Goal: Task Accomplishment & Management: Use online tool/utility

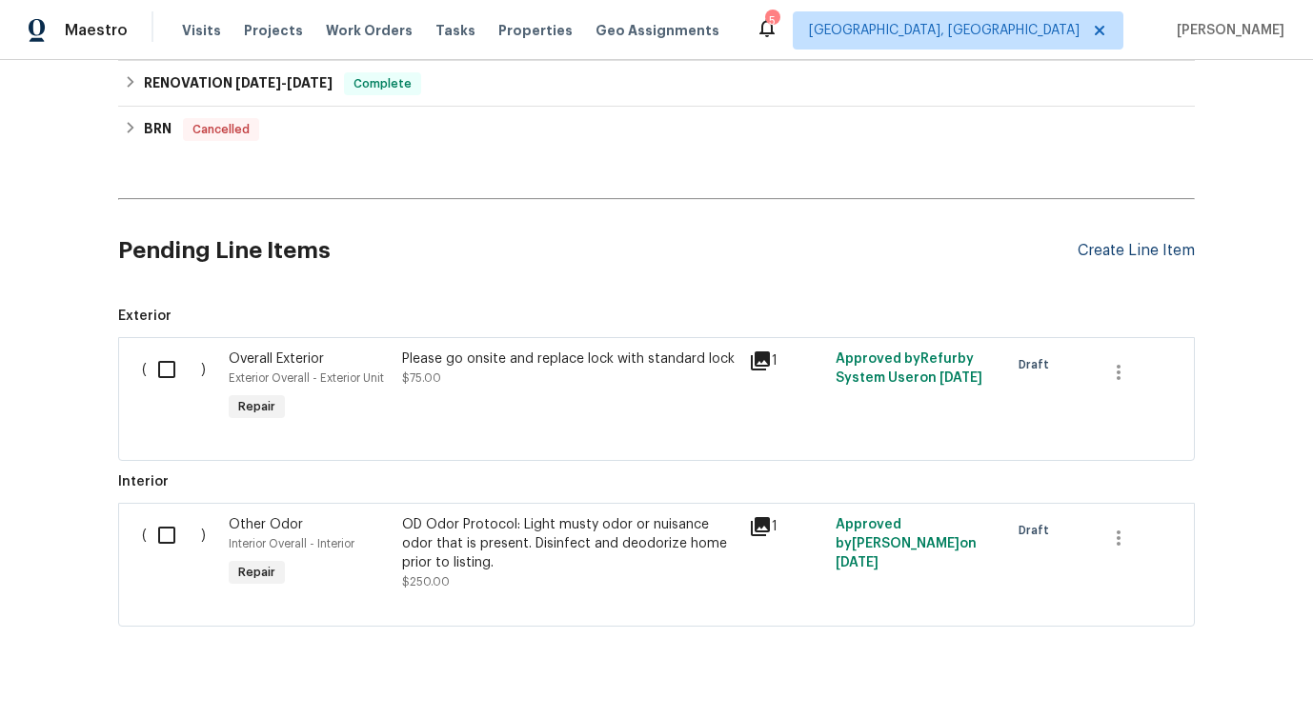
scroll to position [1178, 0]
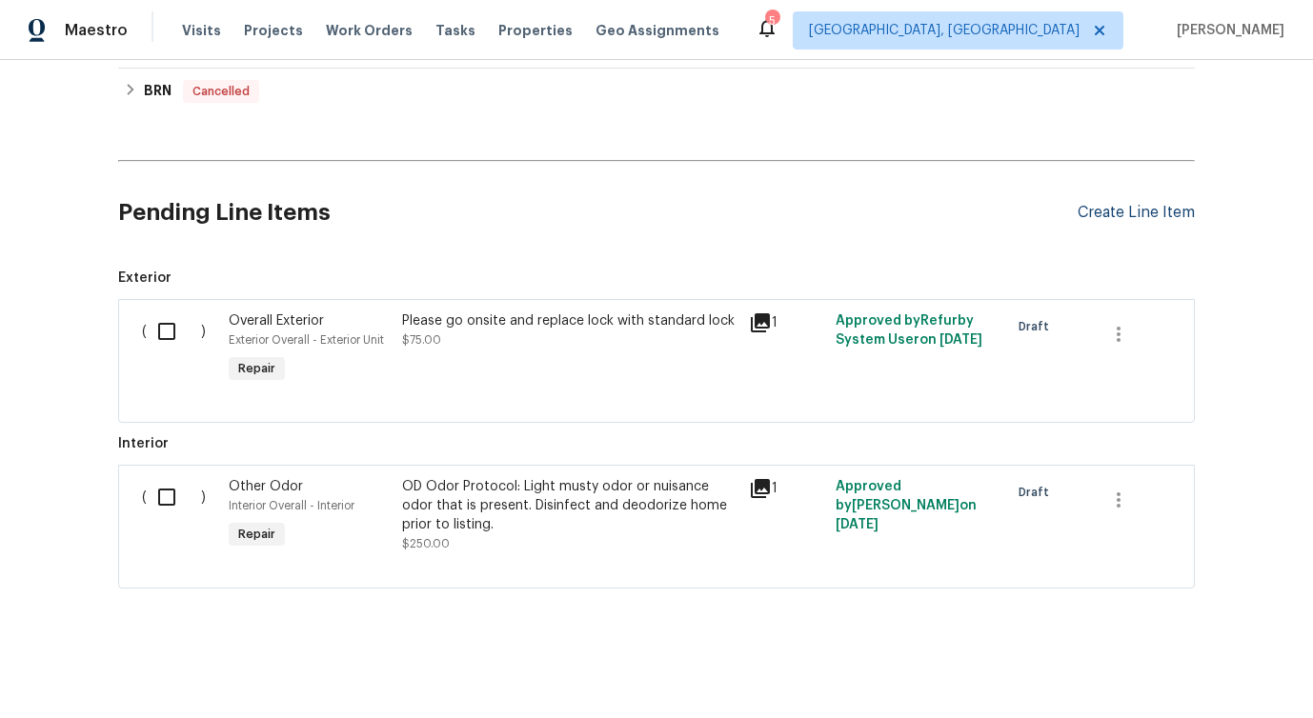
click at [1149, 215] on div "Create Line Item" at bounding box center [1136, 213] width 117 height 18
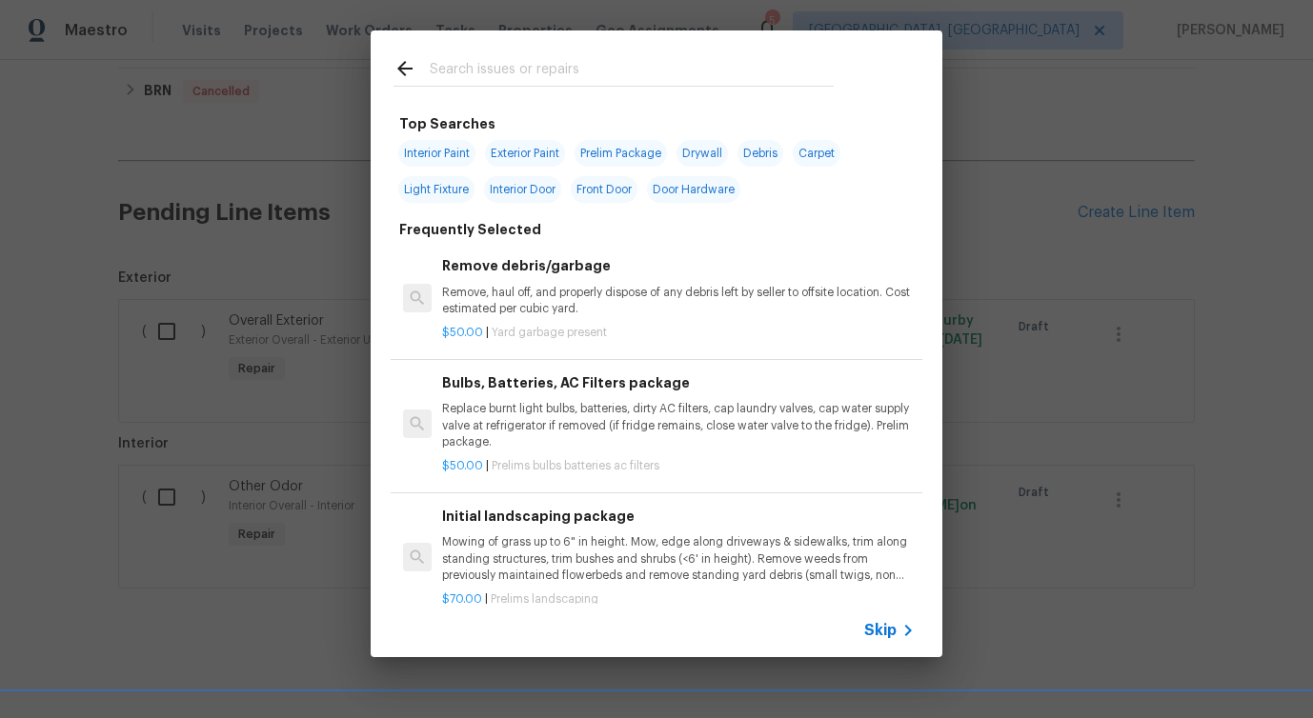
click at [881, 634] on span "Skip" at bounding box center [880, 630] width 32 height 19
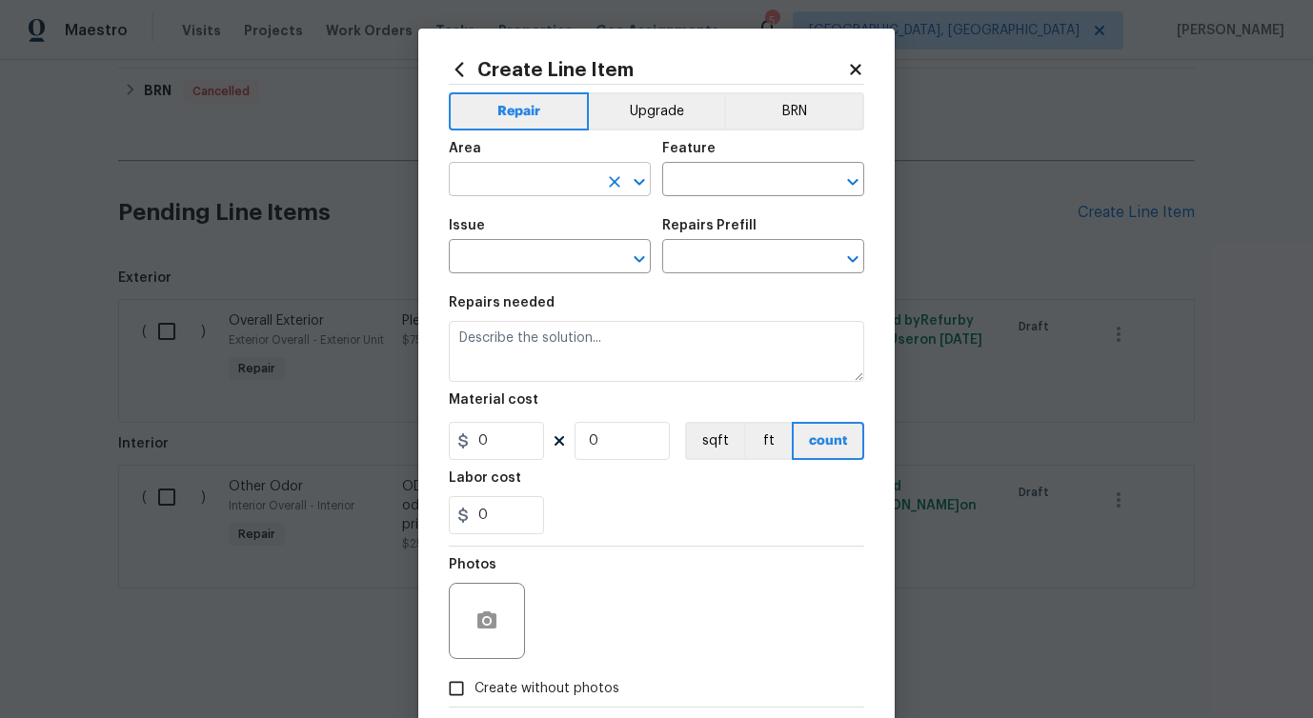
click at [502, 176] on input "text" at bounding box center [523, 182] width 149 height 30
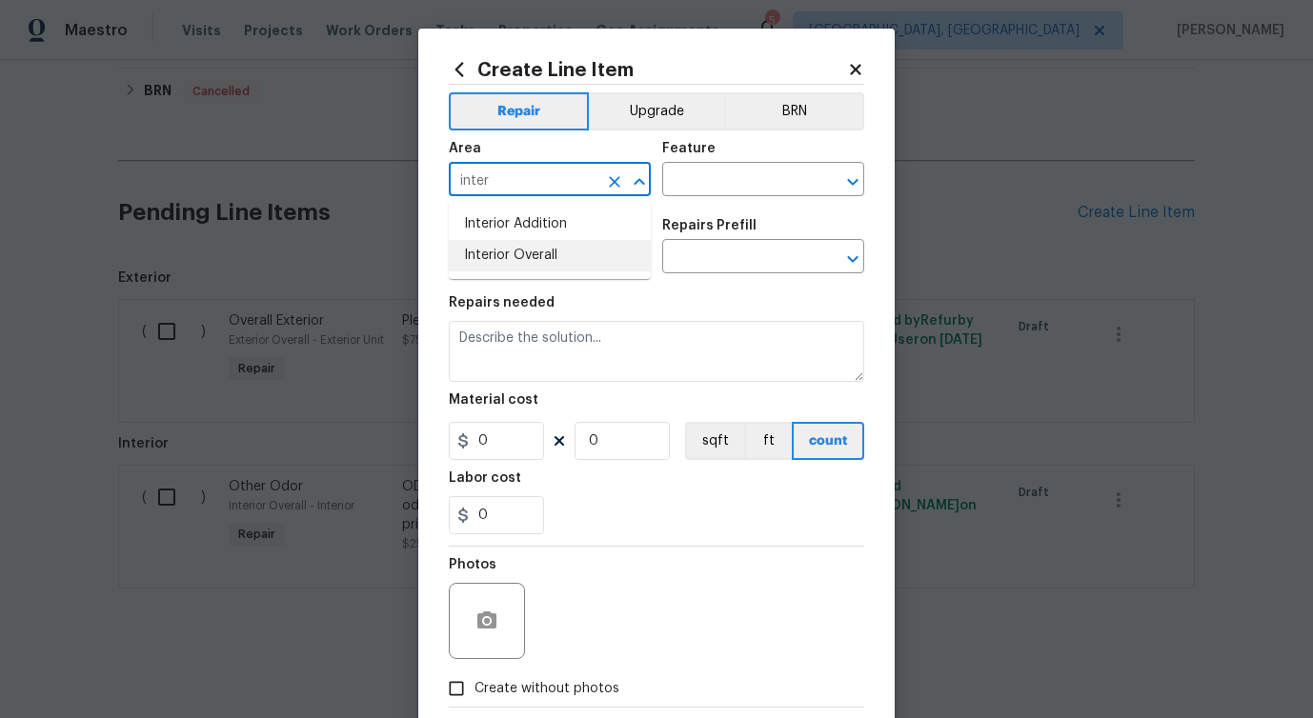
click at [505, 251] on li "Interior Overall" at bounding box center [550, 255] width 202 height 31
type input "Interior Overall"
click at [717, 190] on input "text" at bounding box center [736, 182] width 149 height 30
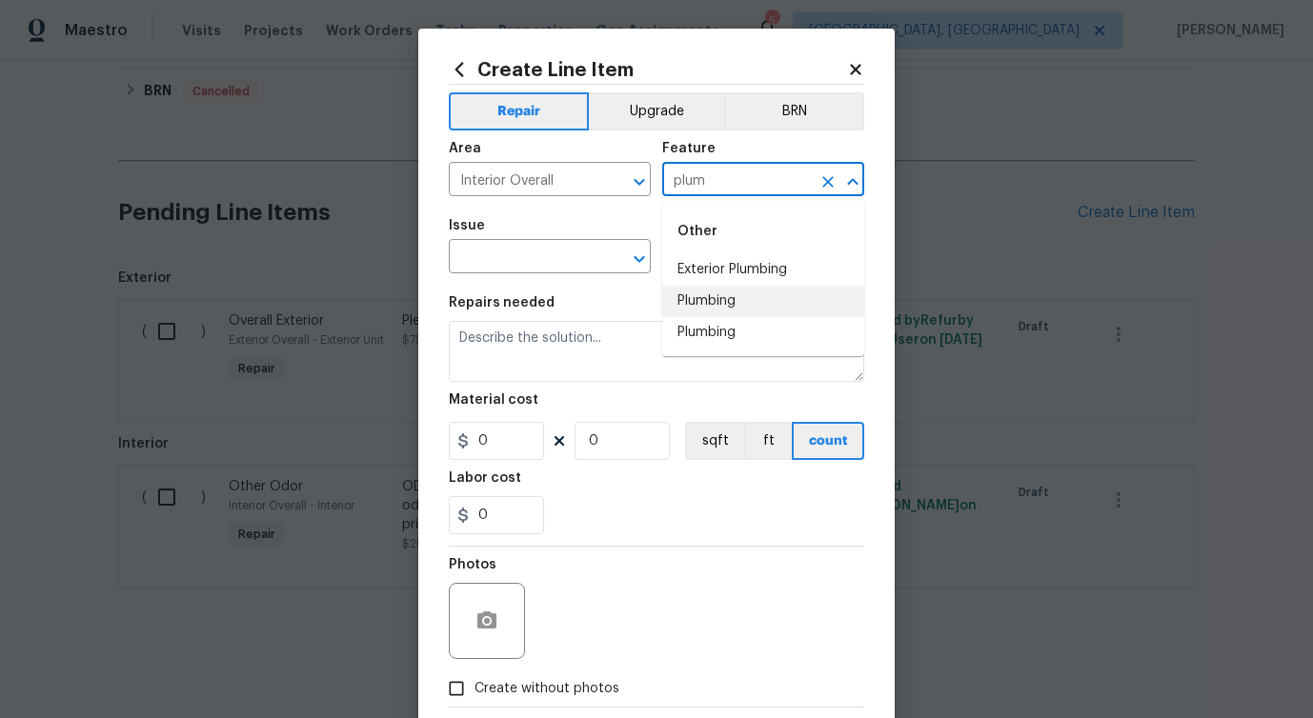
click at [707, 297] on li "Plumbing" at bounding box center [763, 301] width 202 height 31
type input "Plumbing"
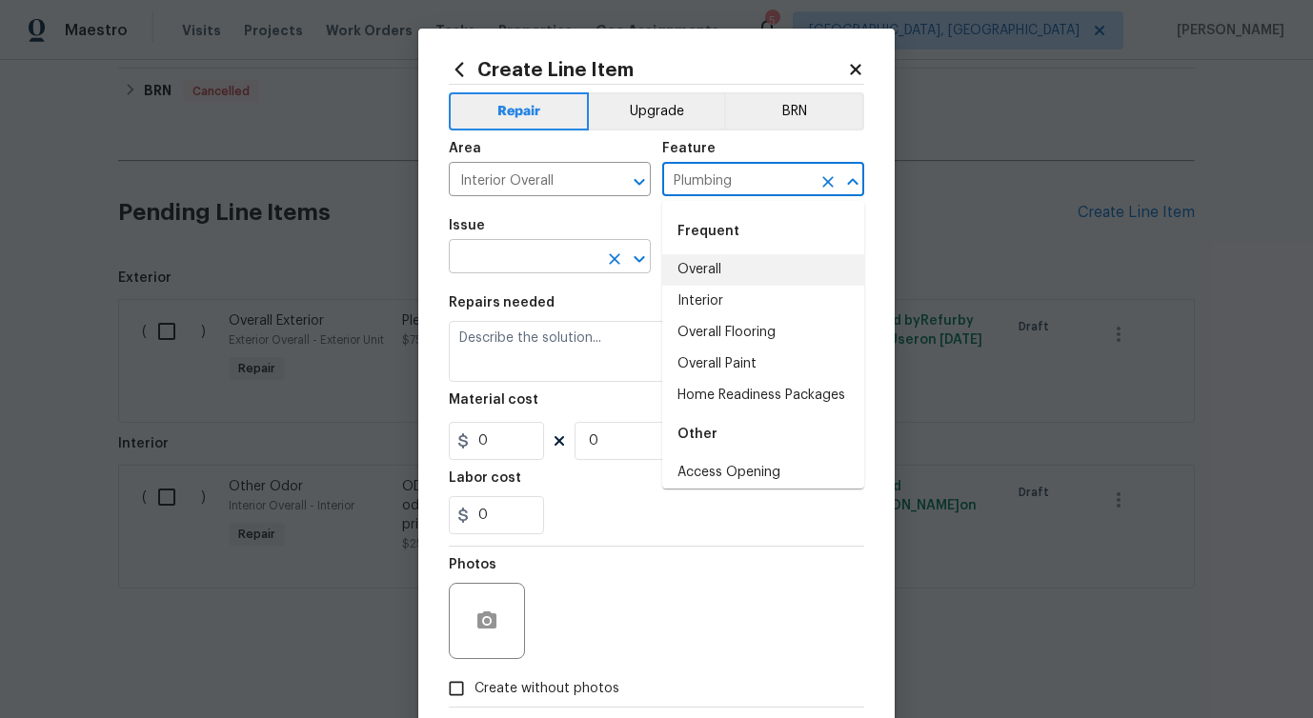
click at [595, 266] on input "text" at bounding box center [523, 259] width 149 height 30
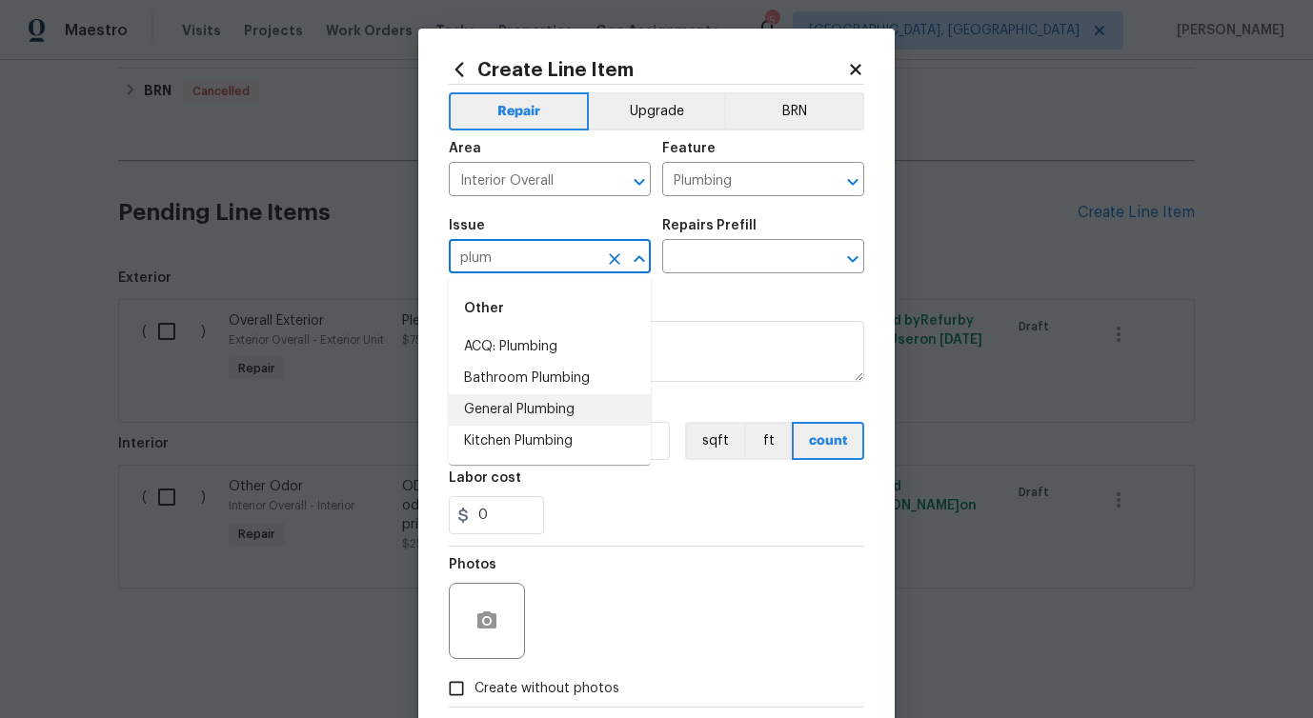
click at [556, 403] on li "General Plumbing" at bounding box center [550, 409] width 202 height 31
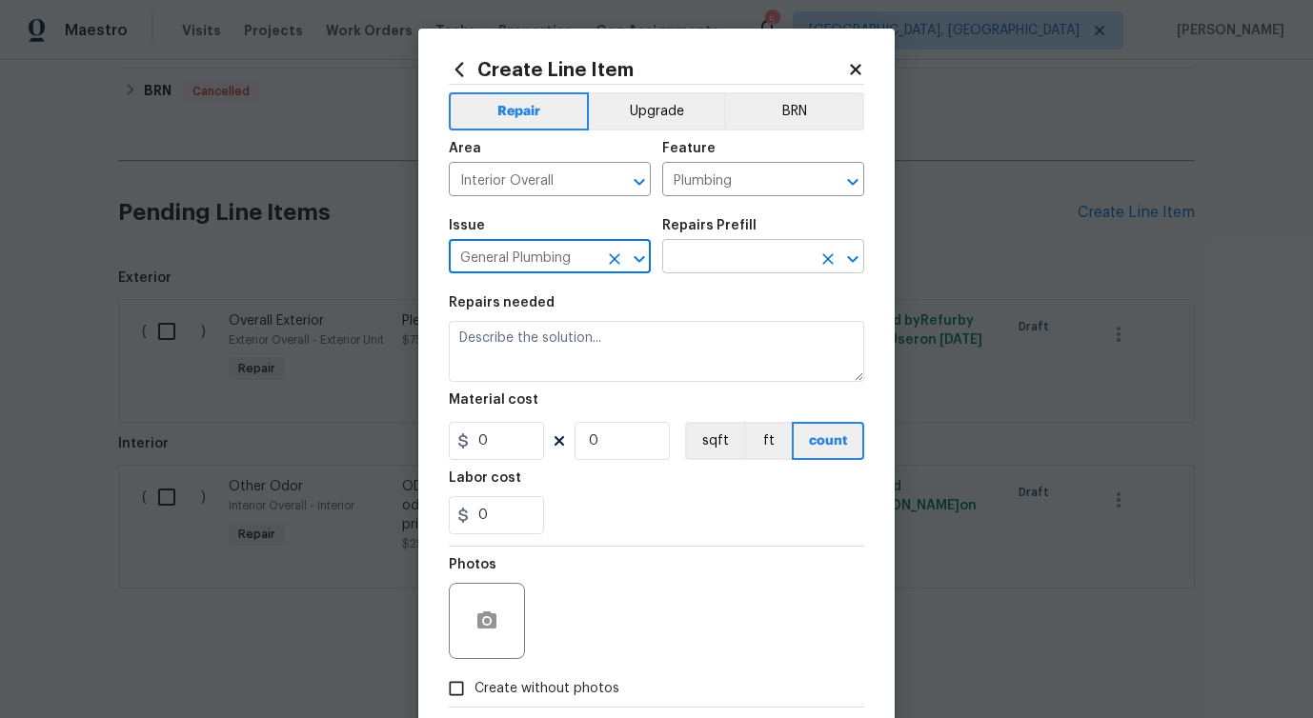
type input "General Plumbing"
click at [753, 252] on input "text" at bounding box center [736, 259] width 149 height 30
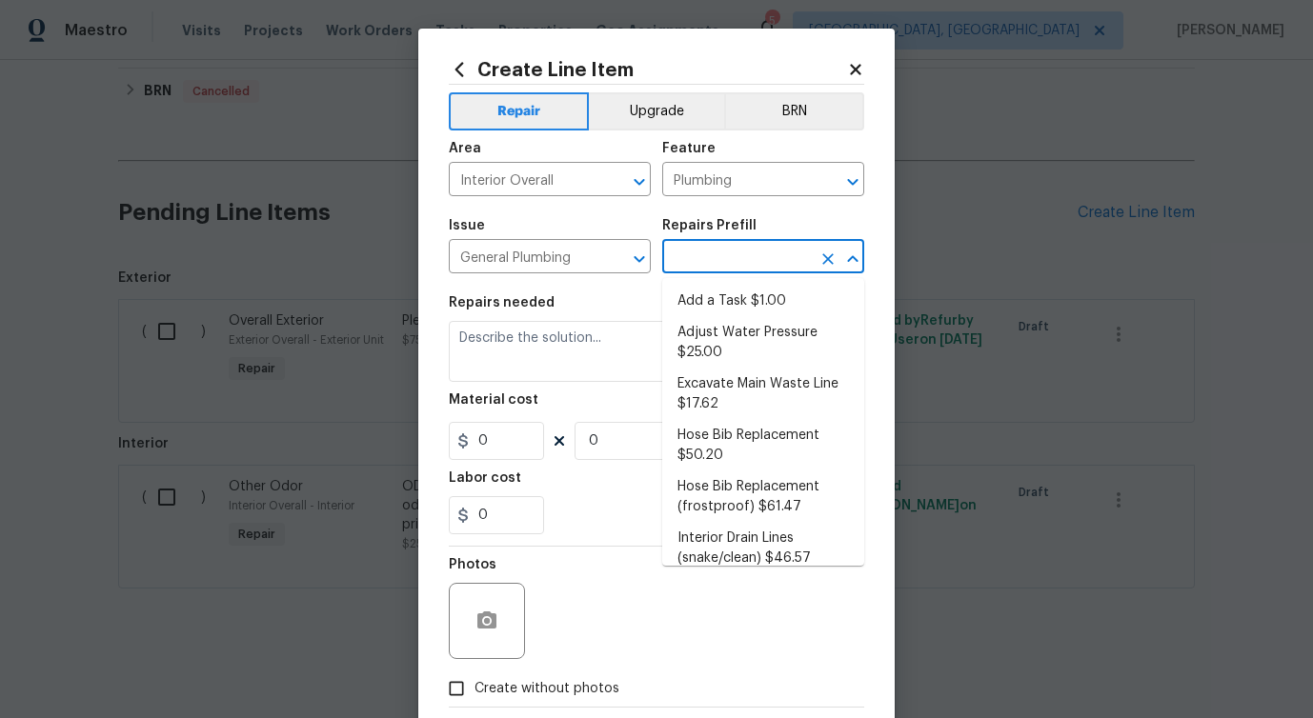
click at [821, 281] on ul "Add a Task $1.00 Adjust Water Pressure $25.00 Excavate Main Waste Line $17.62 H…" at bounding box center [763, 422] width 202 height 288
click at [804, 300] on li "Add a Task $1.00" at bounding box center [763, 301] width 202 height 31
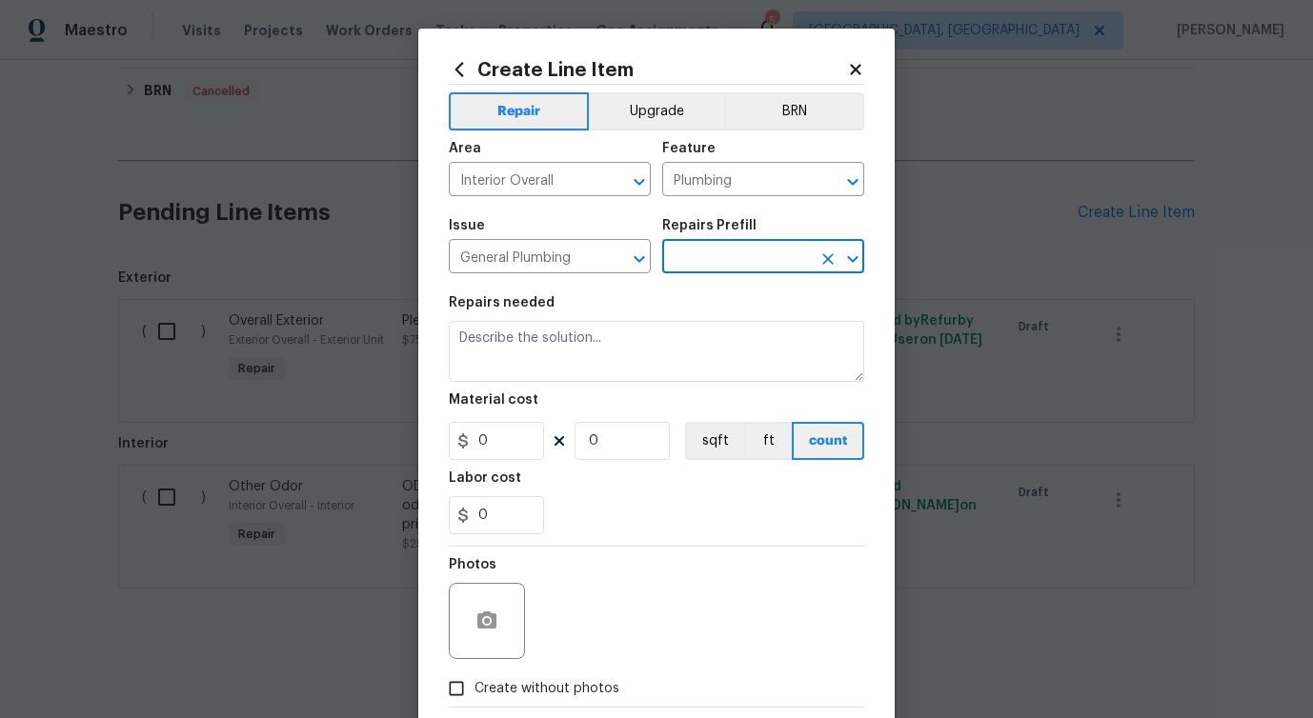
type input "Add a Task $1.00"
type textarea "HPM to detail"
type input "1"
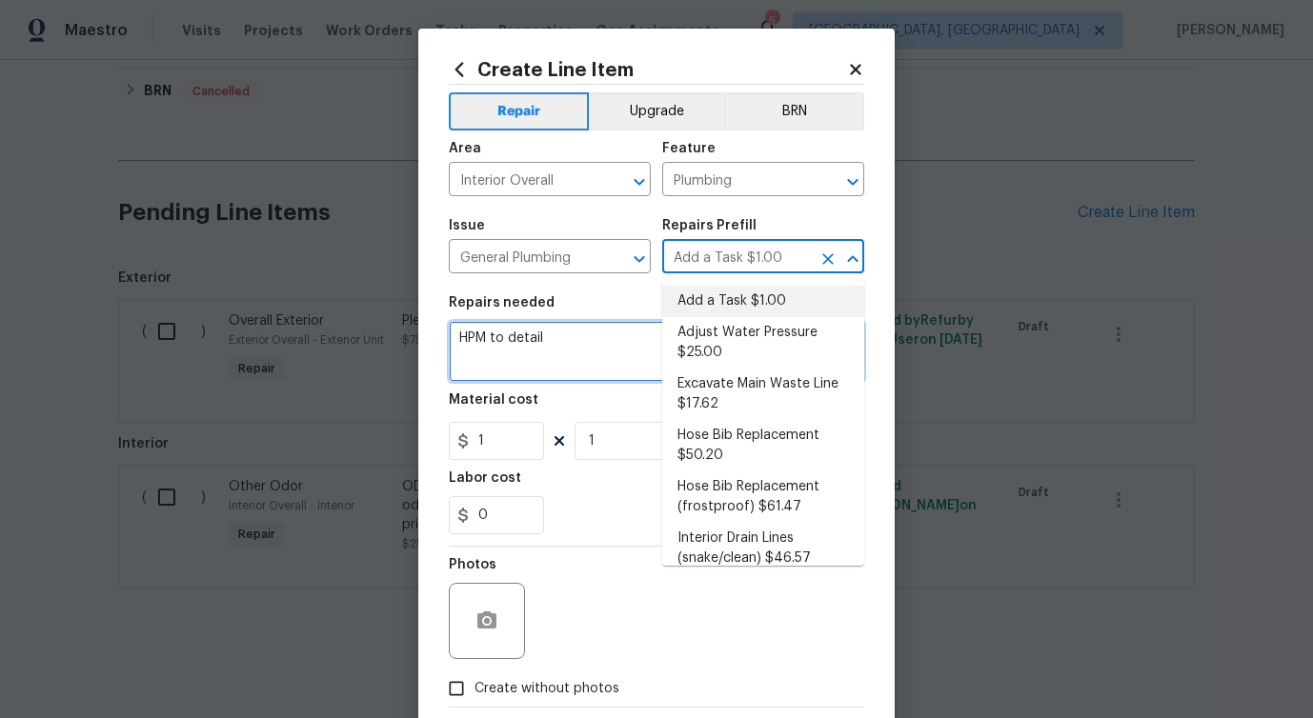
click at [501, 330] on textarea "HPM to detail" at bounding box center [656, 351] width 415 height 61
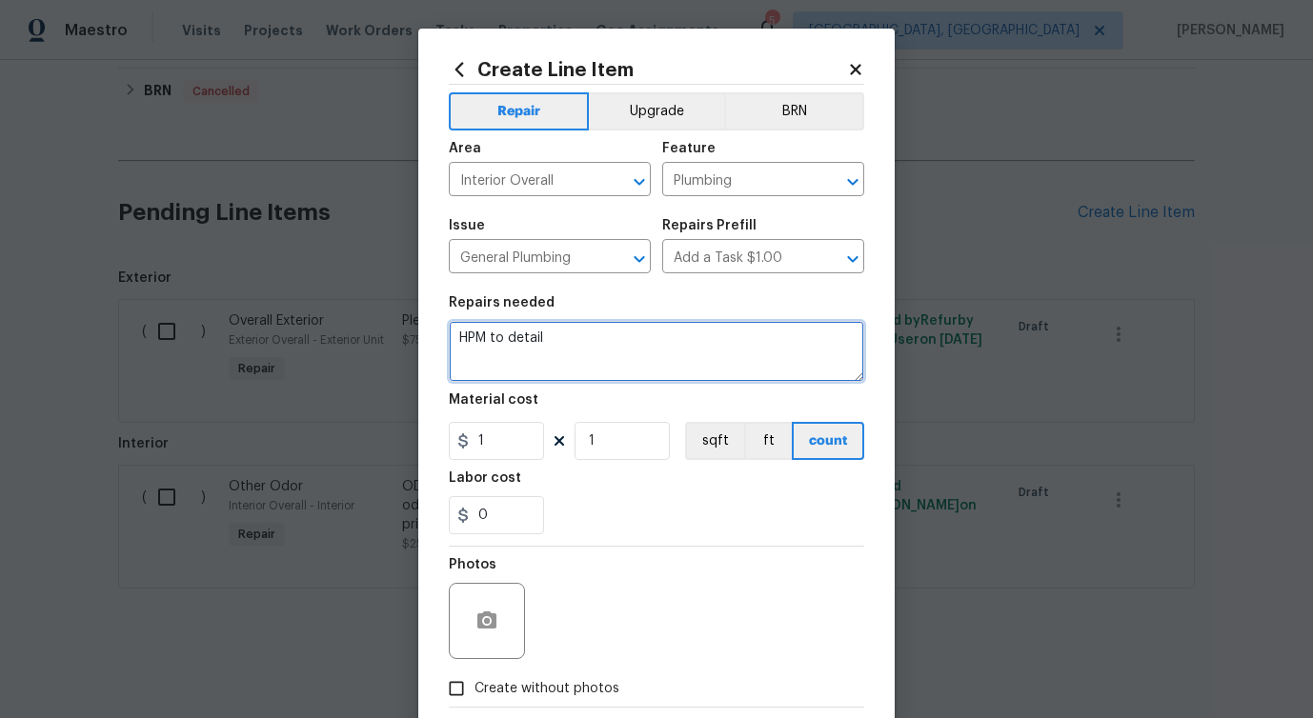
click at [501, 330] on textarea "HPM to detail" at bounding box center [656, 351] width 415 height 61
paste textarea "Please turn off the breaker to the water."
type textarea "Please turn off the breaker to the water."
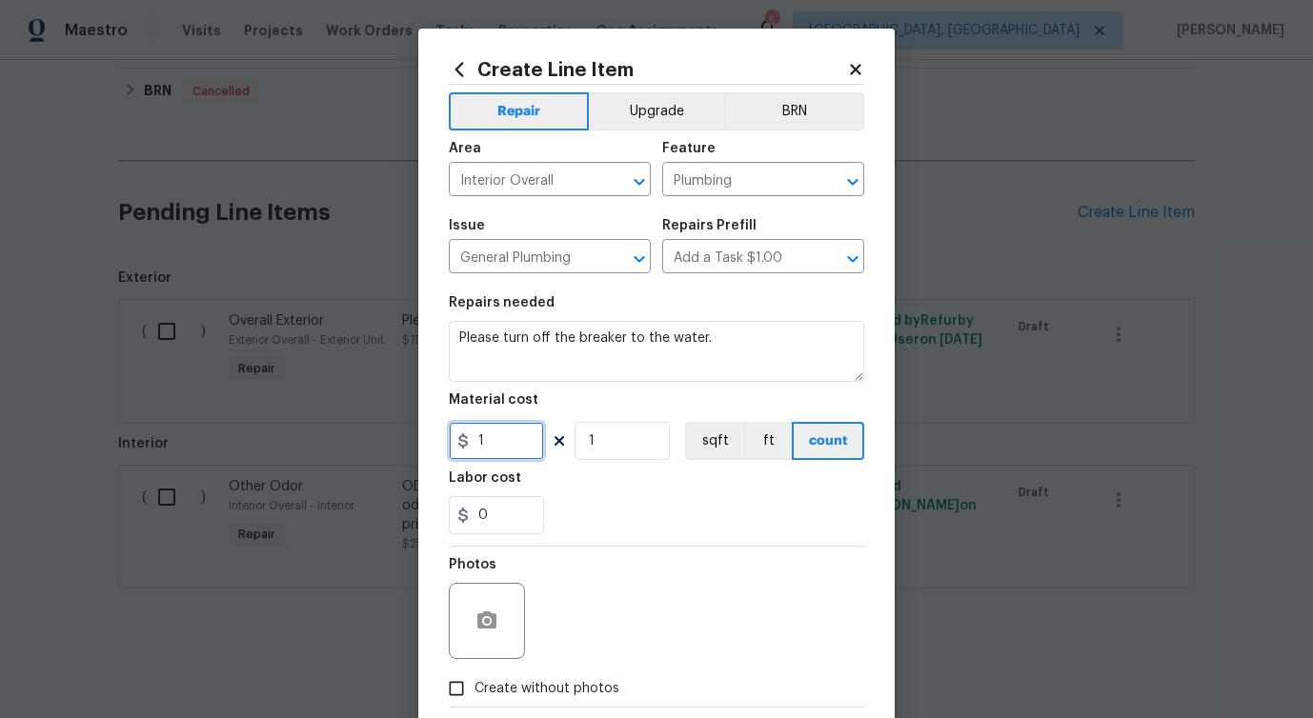
click at [491, 449] on input "1" at bounding box center [496, 441] width 95 height 38
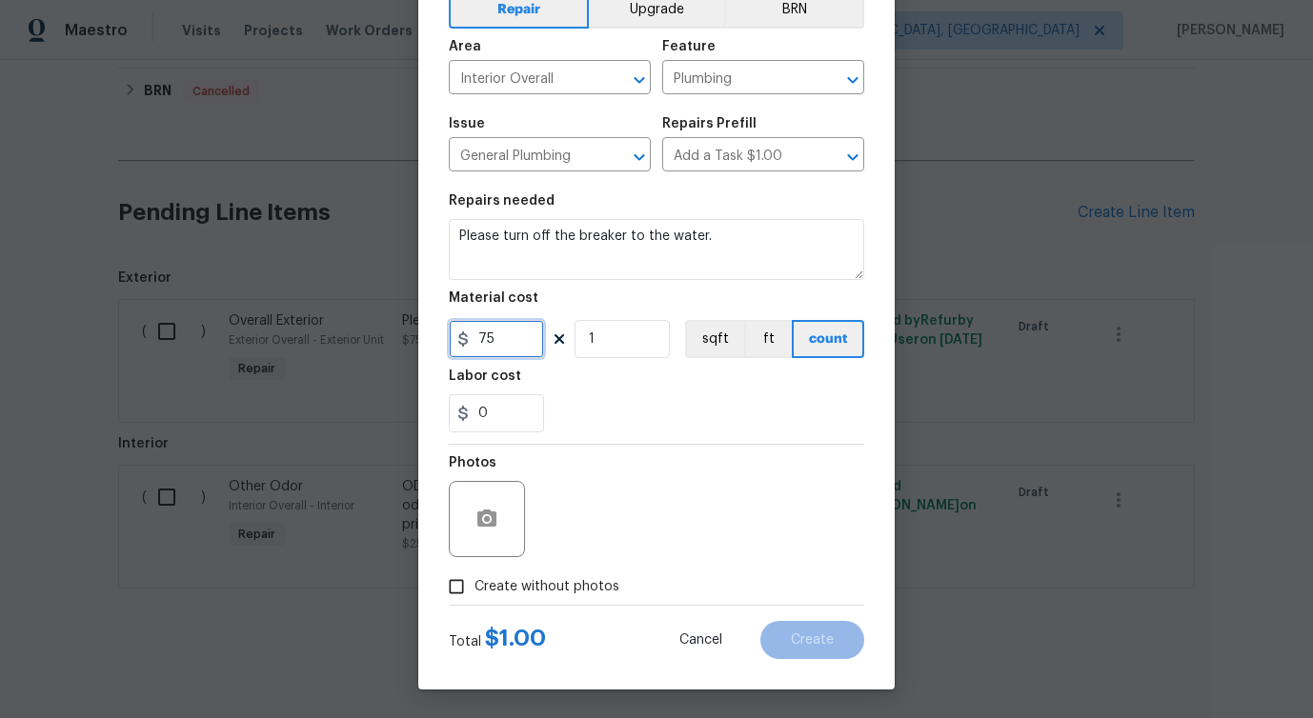
type input "75"
click at [474, 509] on button "button" at bounding box center [487, 519] width 46 height 46
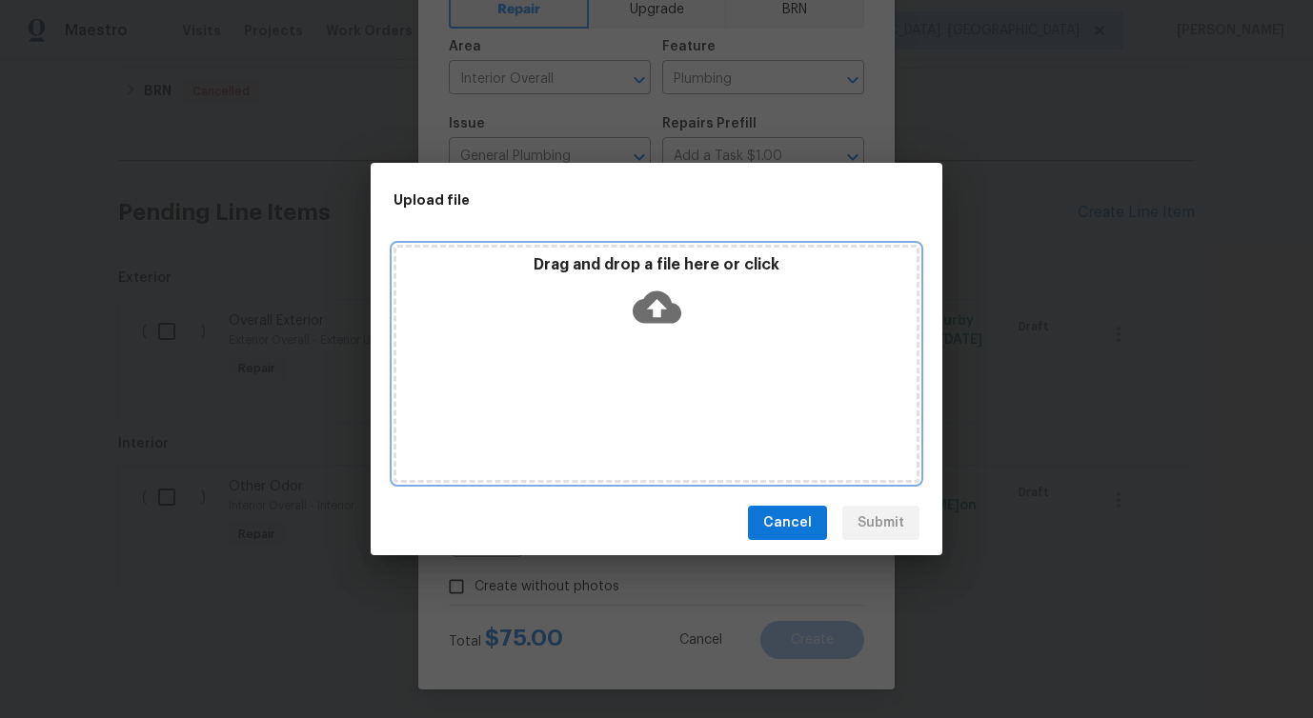
click at [658, 304] on icon at bounding box center [657, 307] width 49 height 49
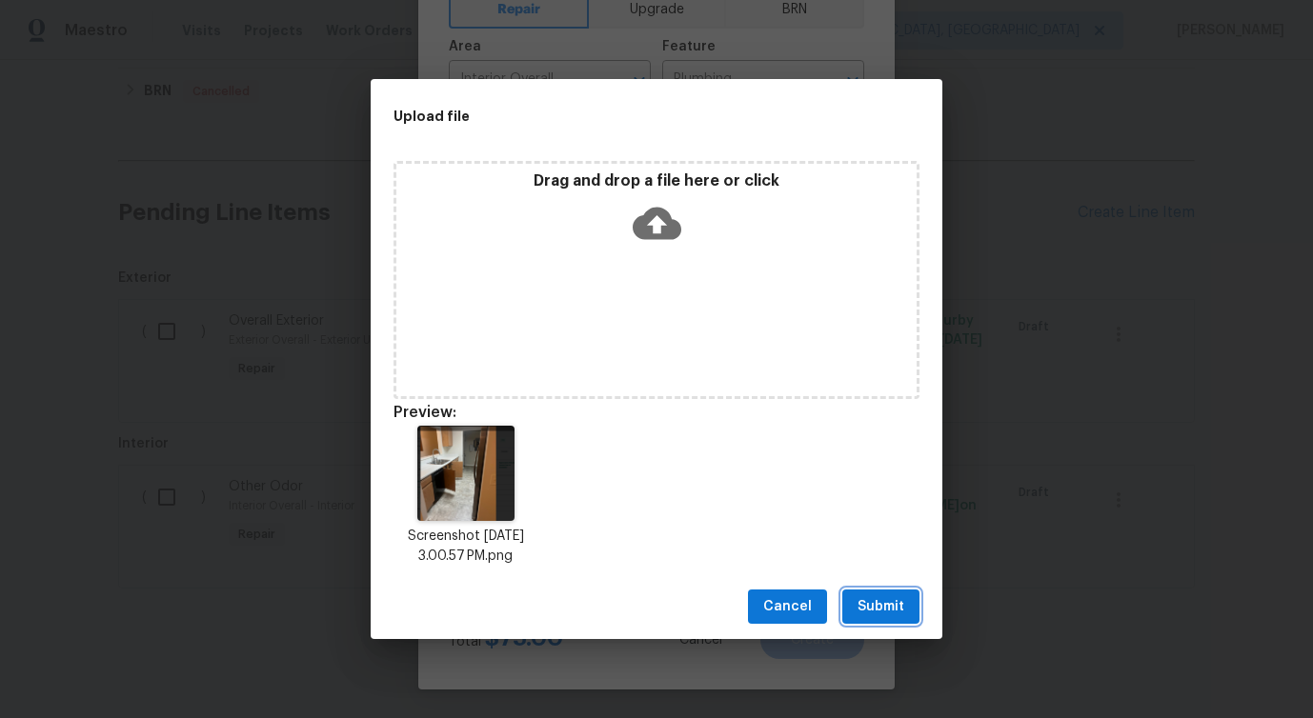
click at [878, 609] on span "Submit" at bounding box center [880, 607] width 47 height 24
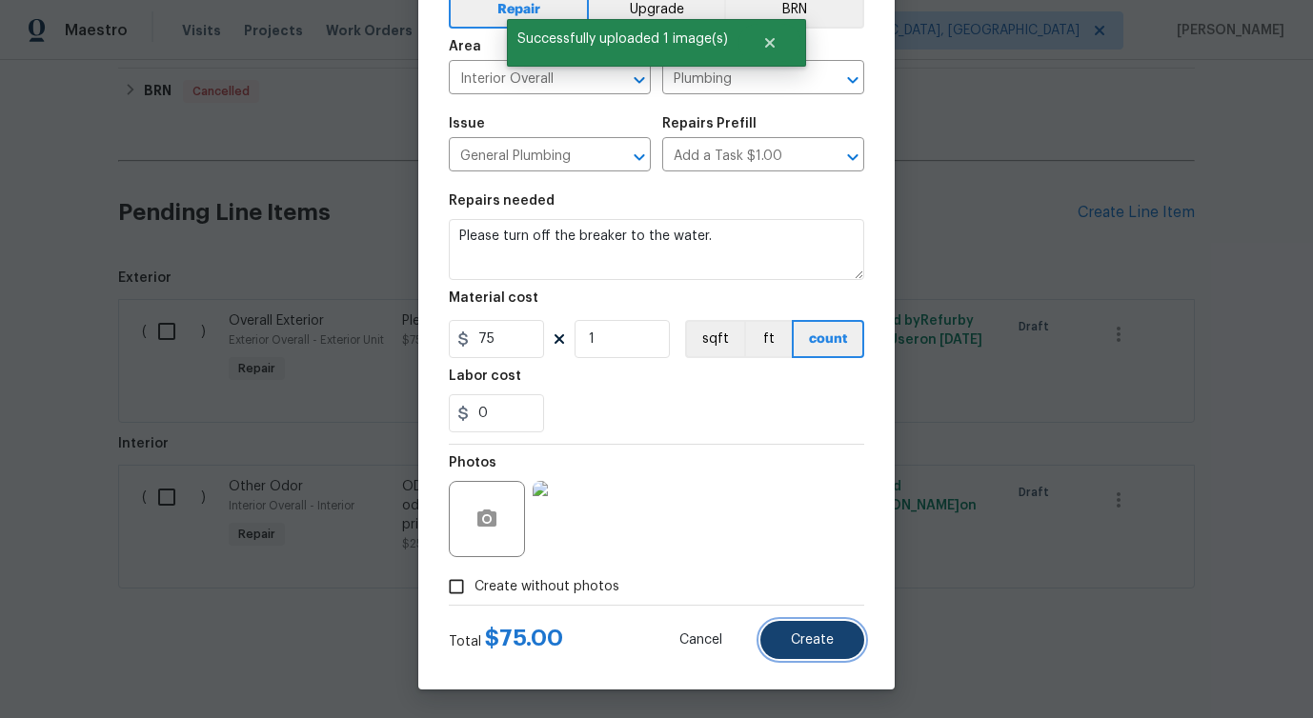
click at [814, 645] on span "Create" at bounding box center [812, 641] width 43 height 14
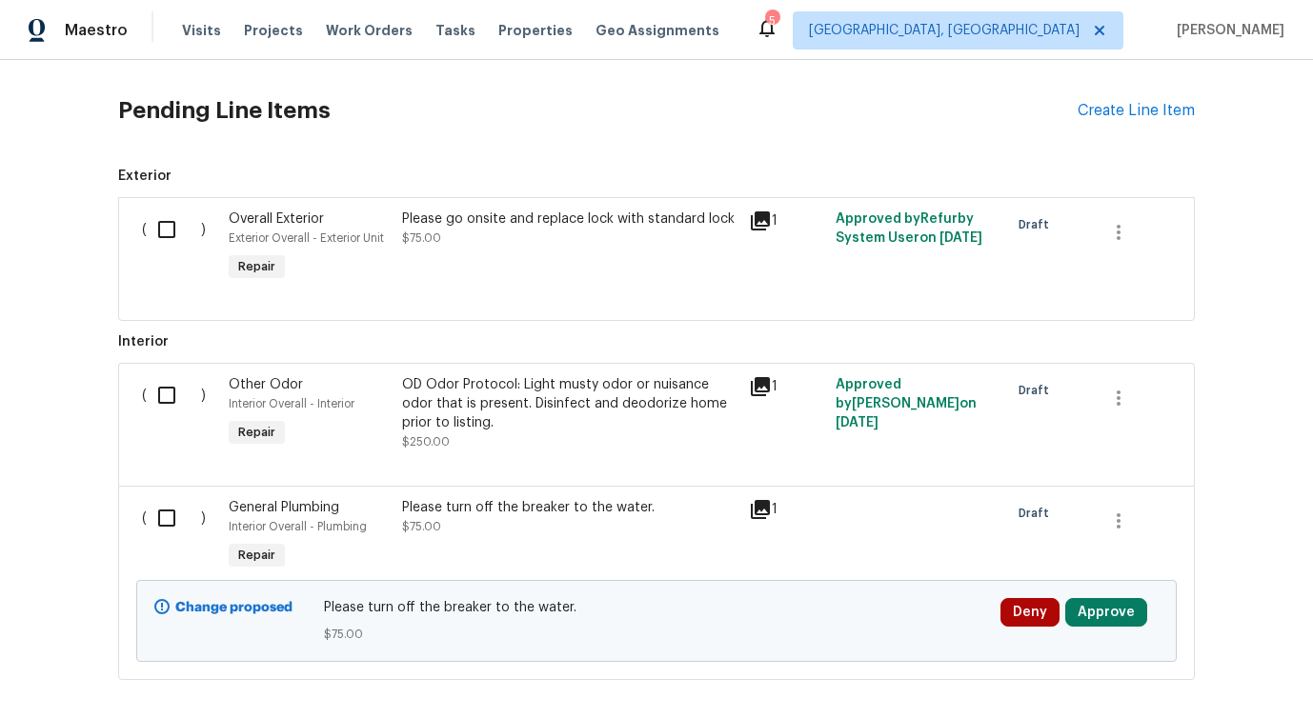
scroll to position [1320, 0]
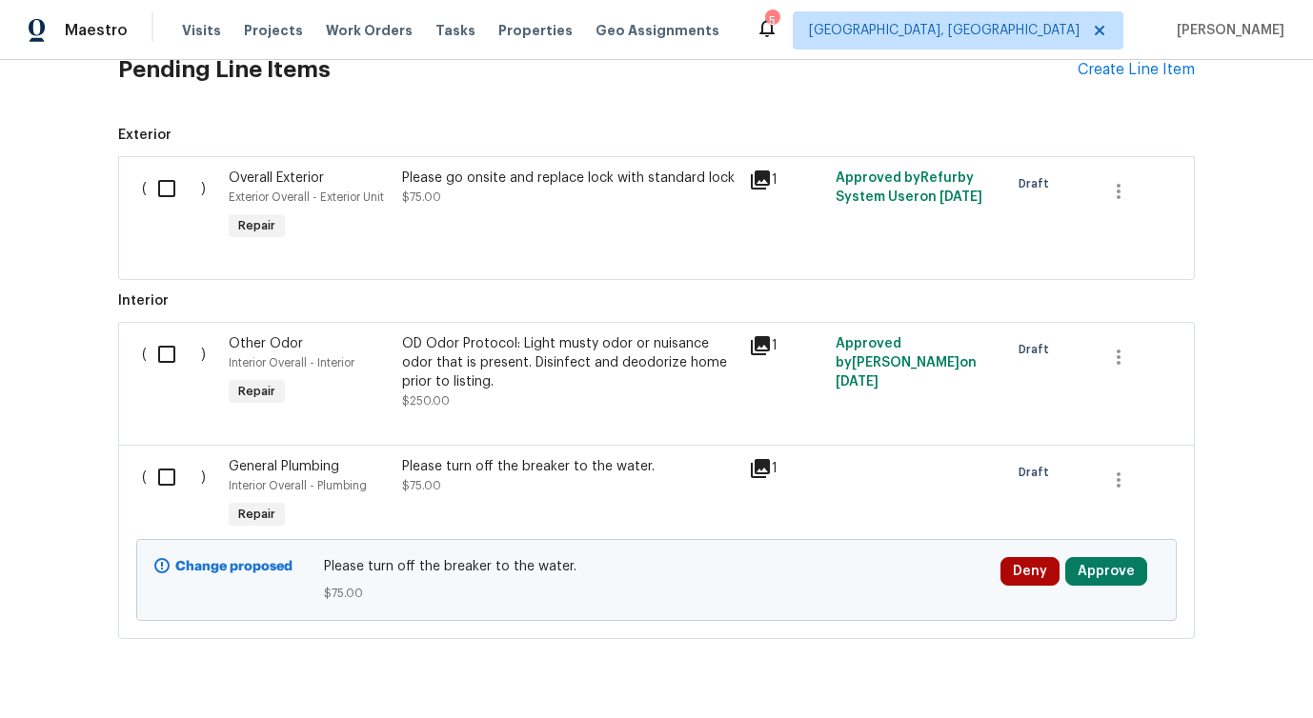
click at [165, 478] on input "checkbox" at bounding box center [174, 477] width 54 height 40
checkbox input "true"
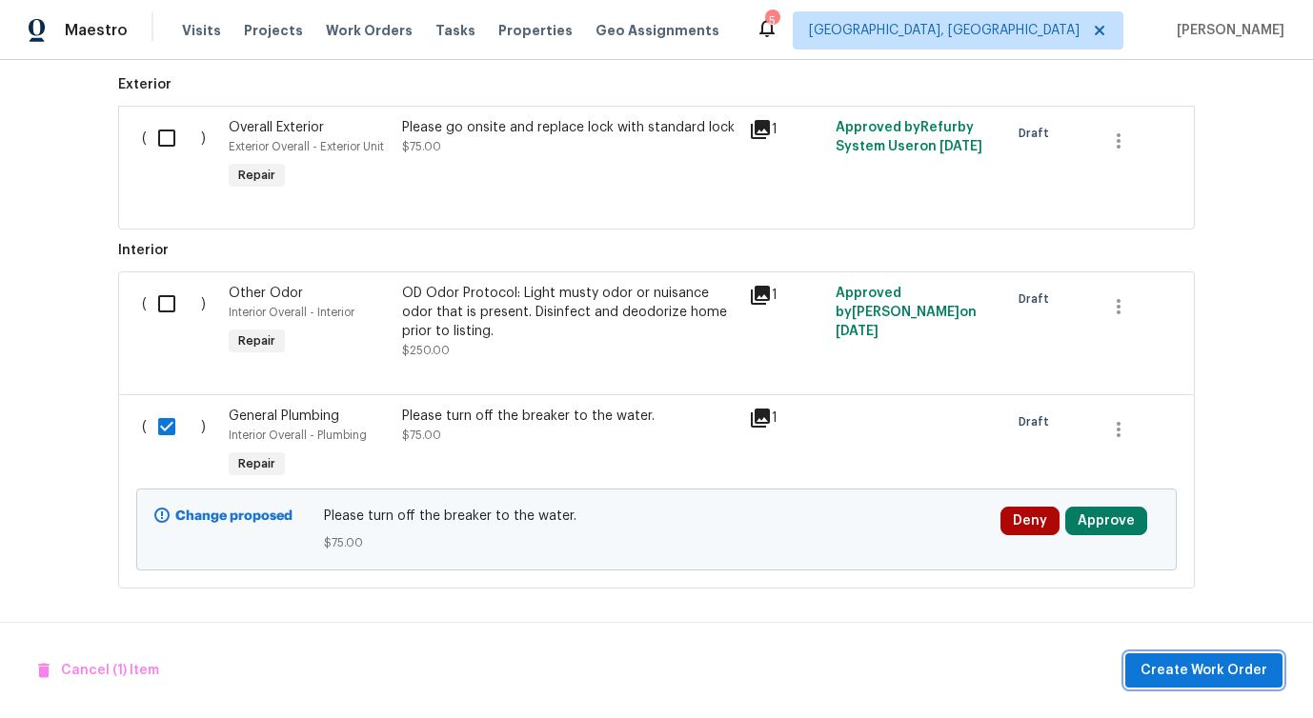
click at [1196, 667] on span "Create Work Order" at bounding box center [1203, 671] width 127 height 24
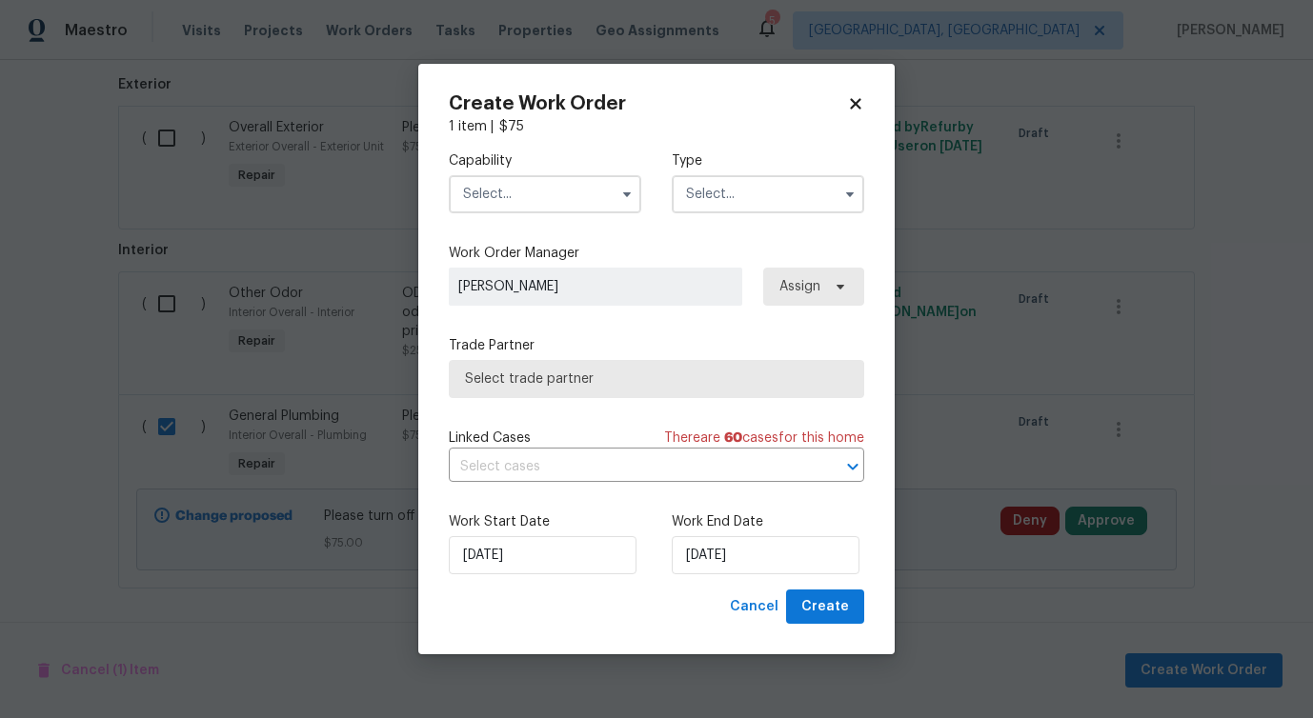
click at [558, 190] on input "text" at bounding box center [545, 194] width 192 height 38
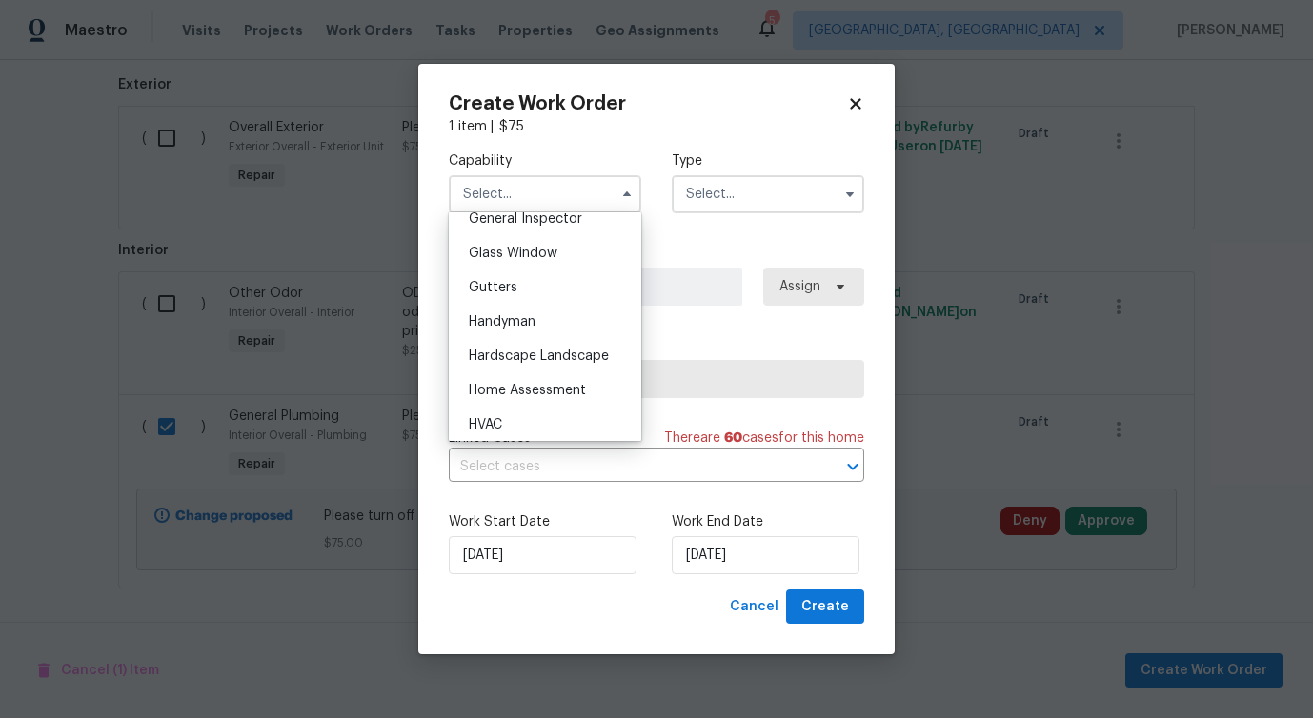
scroll to position [967, 0]
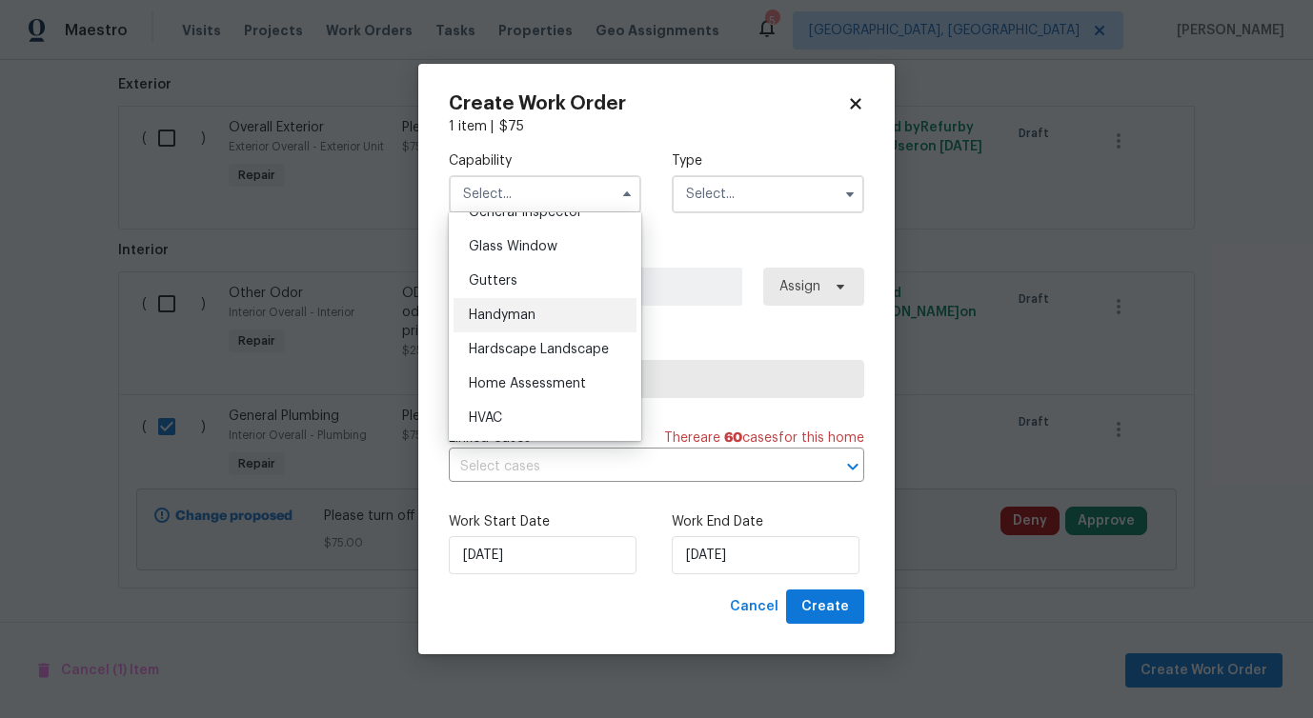
click at [555, 318] on div "Handyman" at bounding box center [544, 315] width 183 height 34
type input "Handyman"
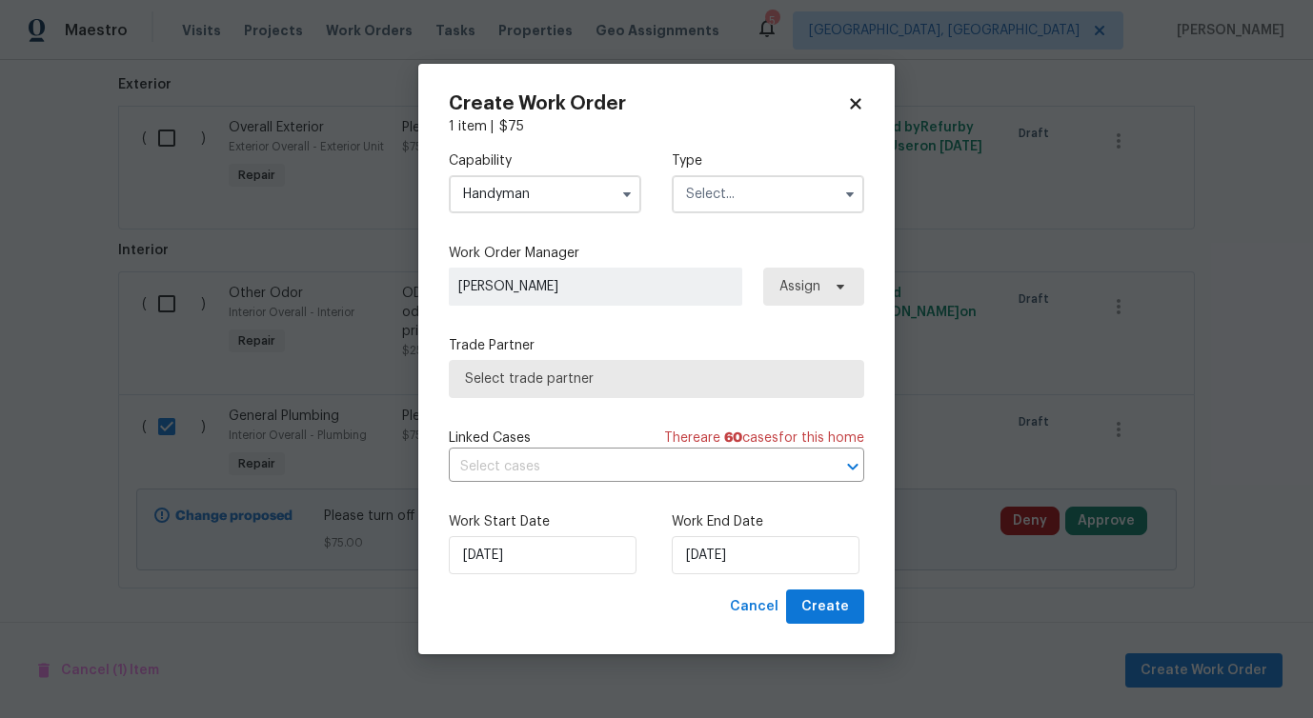
click at [763, 184] on input "text" at bounding box center [768, 194] width 192 height 38
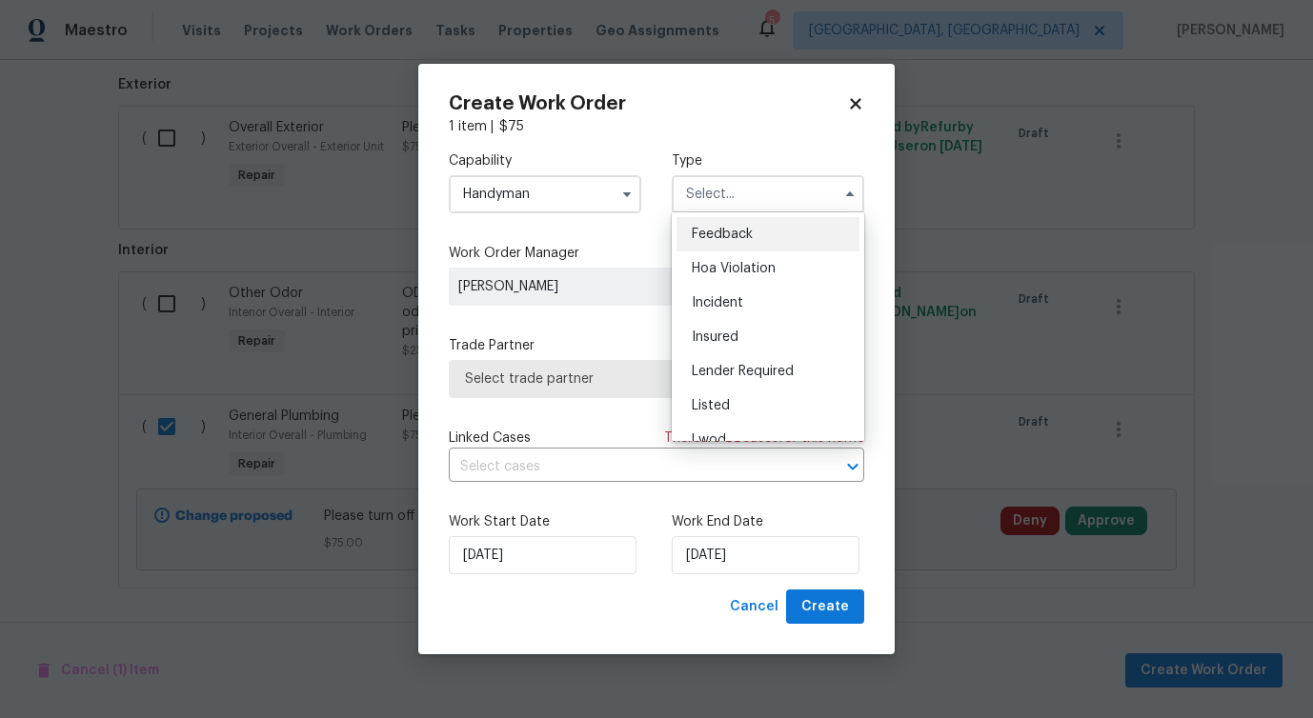
click at [749, 220] on div "Feedback" at bounding box center [767, 234] width 183 height 34
type input "Feedback"
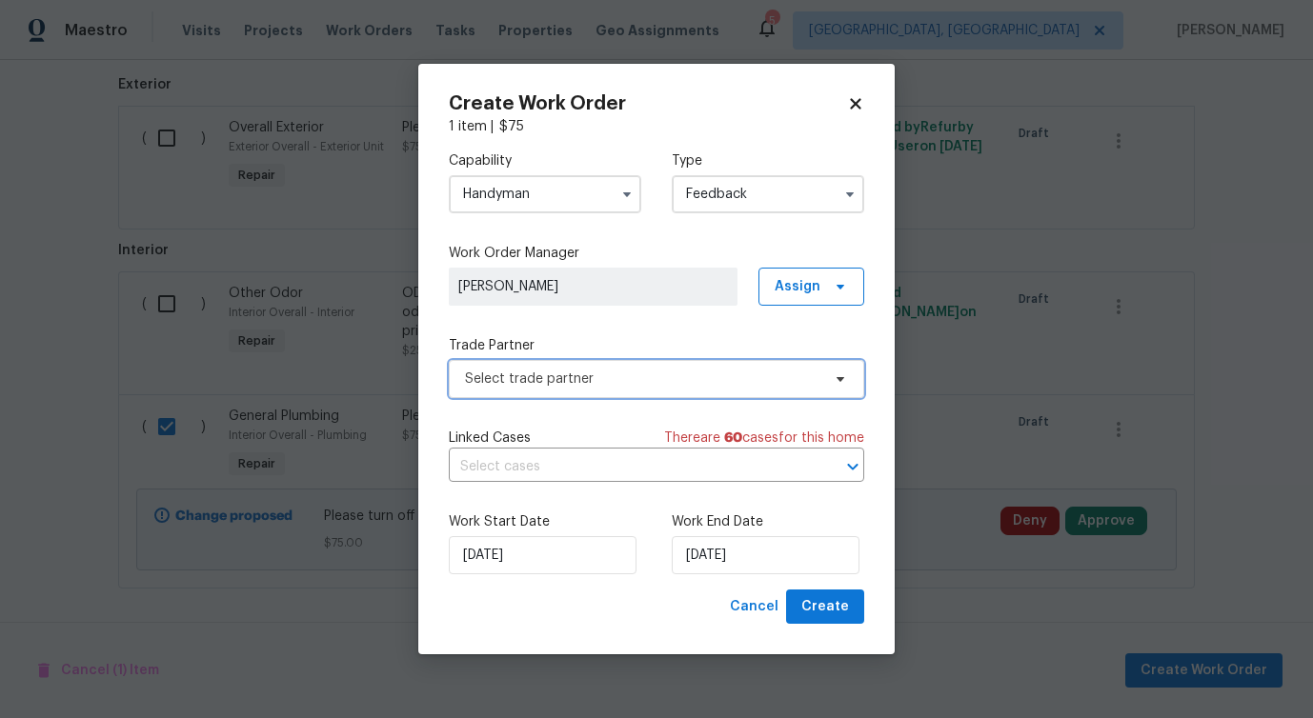
click at [617, 385] on span "Select trade partner" at bounding box center [642, 379] width 355 height 19
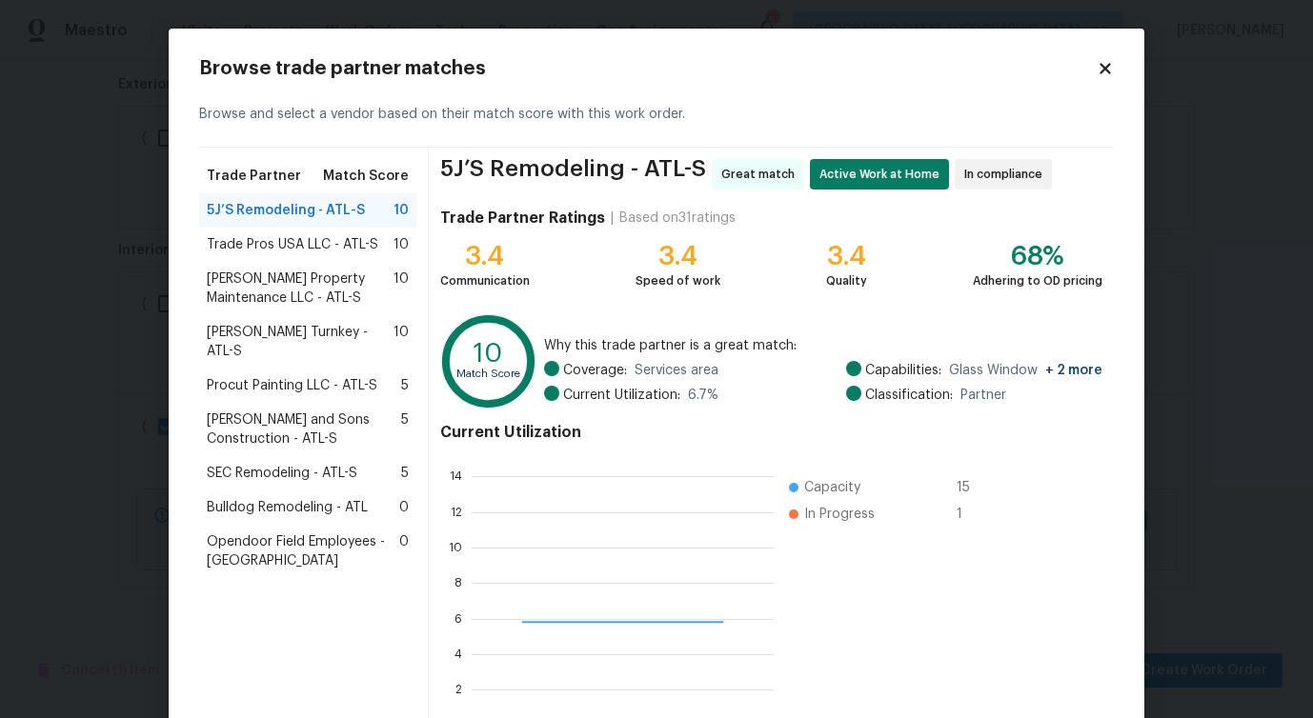
scroll to position [267, 302]
click at [281, 303] on span "[PERSON_NAME] Property Maintenance LLC - ATL-S" at bounding box center [300, 289] width 187 height 38
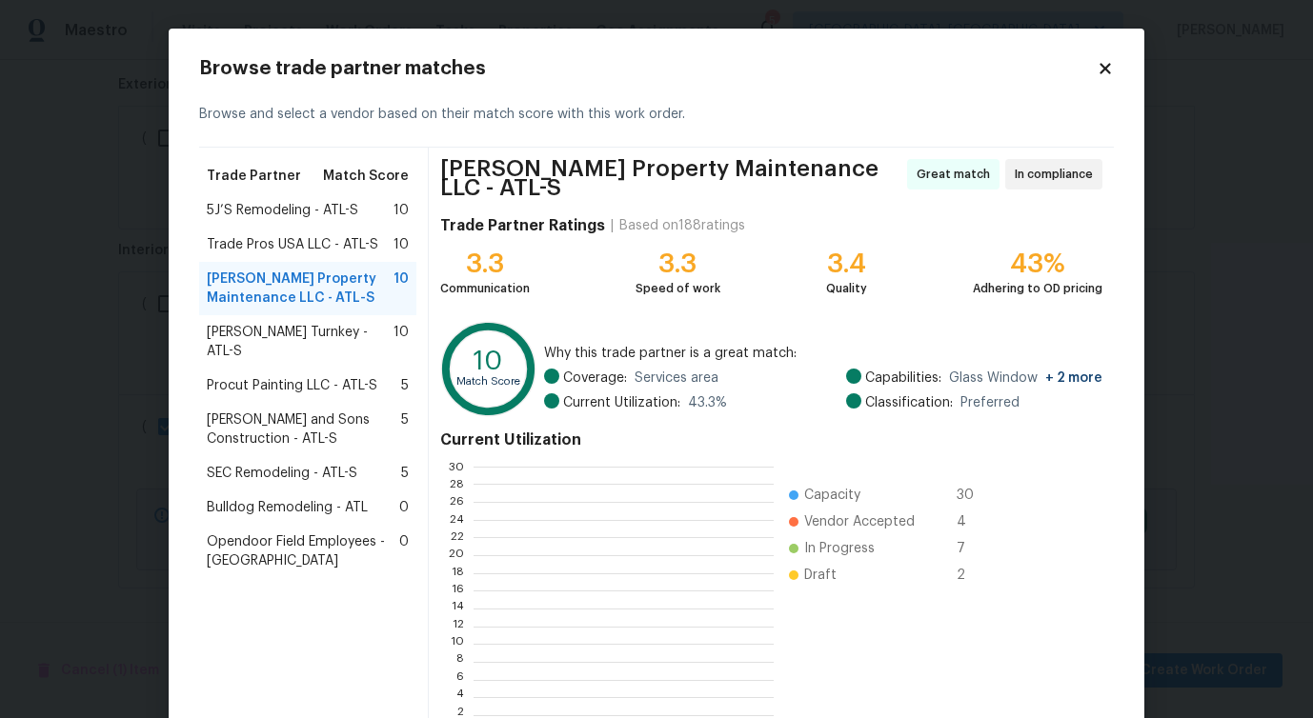
scroll to position [267, 299]
click at [292, 246] on span "Trade Pros USA LLC - ATL-S" at bounding box center [292, 244] width 171 height 19
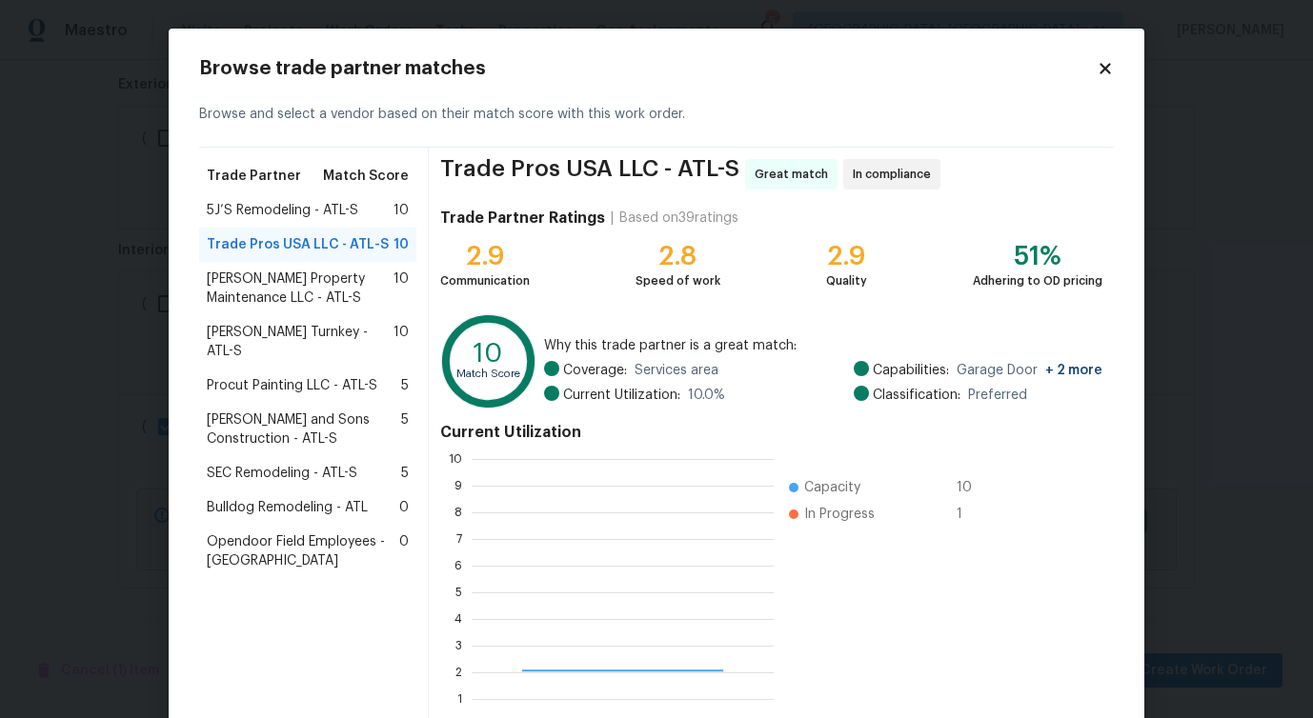
scroll to position [2, 2]
click at [287, 311] on div "[PERSON_NAME] Property Maintenance LLC - ATL-S 10" at bounding box center [307, 288] width 217 height 53
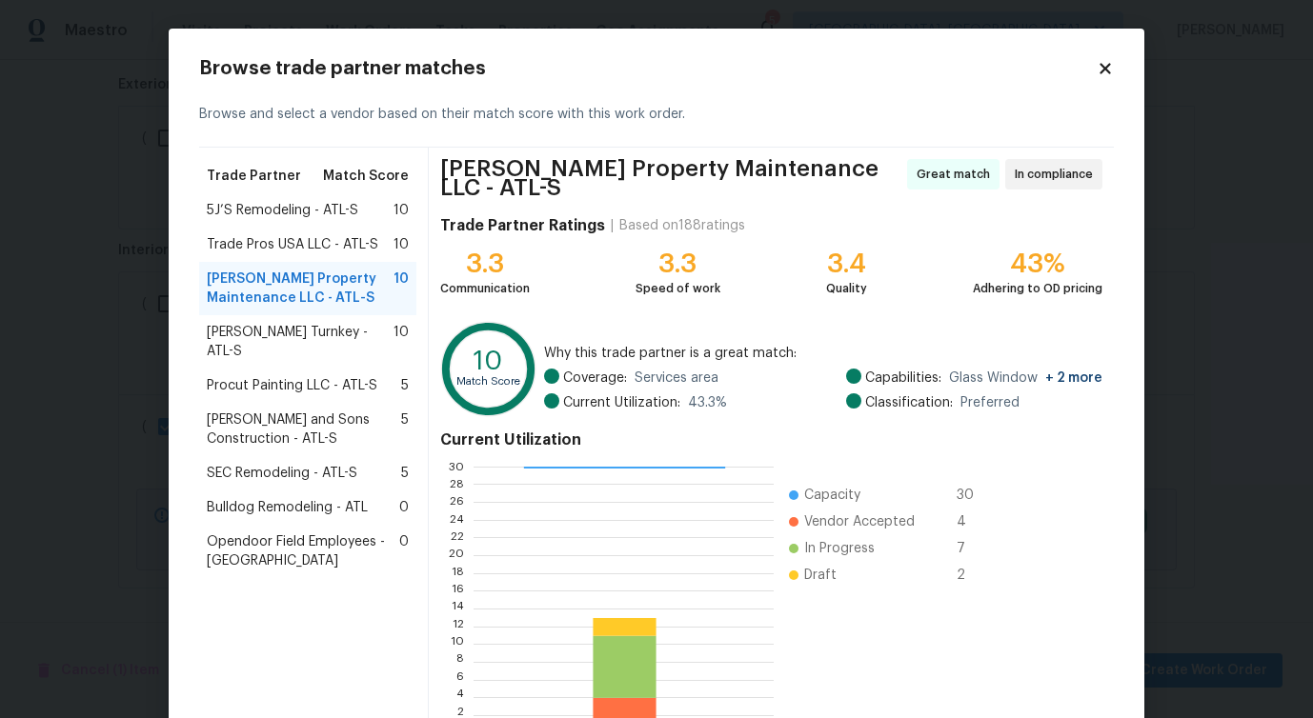
click at [286, 338] on span "[PERSON_NAME] Turnkey - ATL-S" at bounding box center [300, 342] width 187 height 38
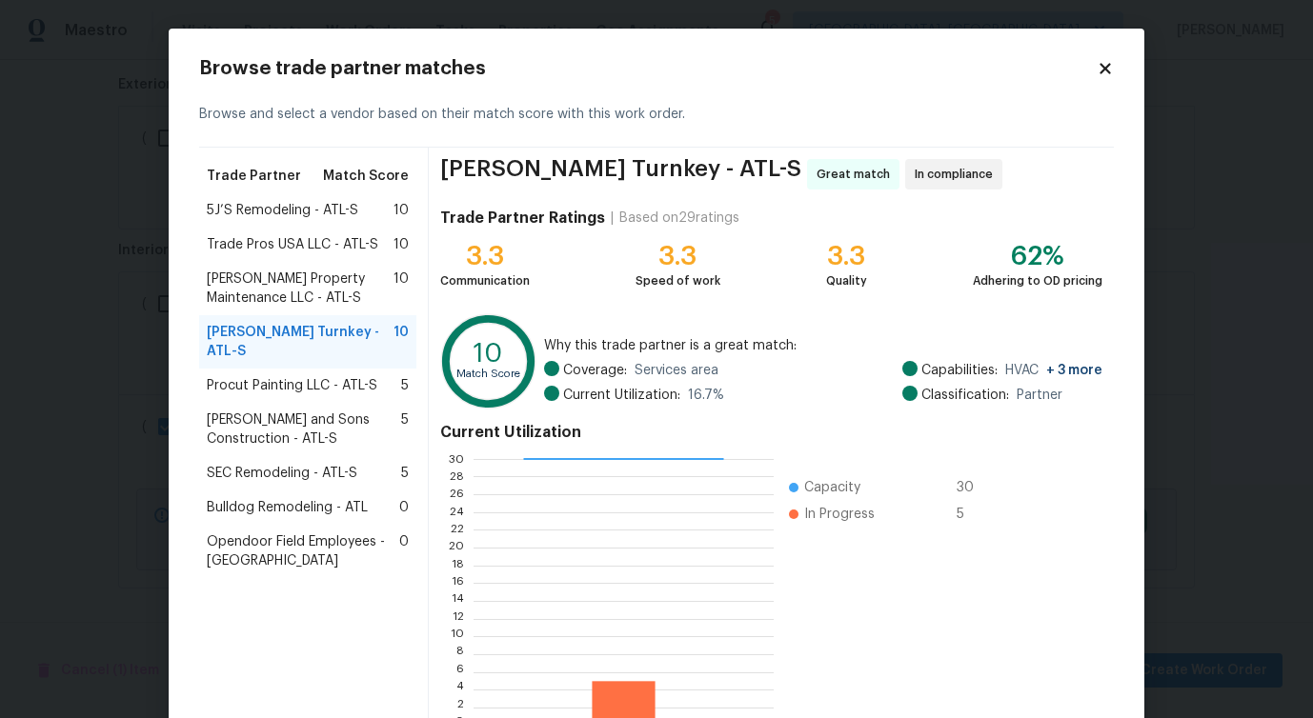
click at [286, 376] on span "Procut Painting LLC - ATL-S" at bounding box center [292, 385] width 171 height 19
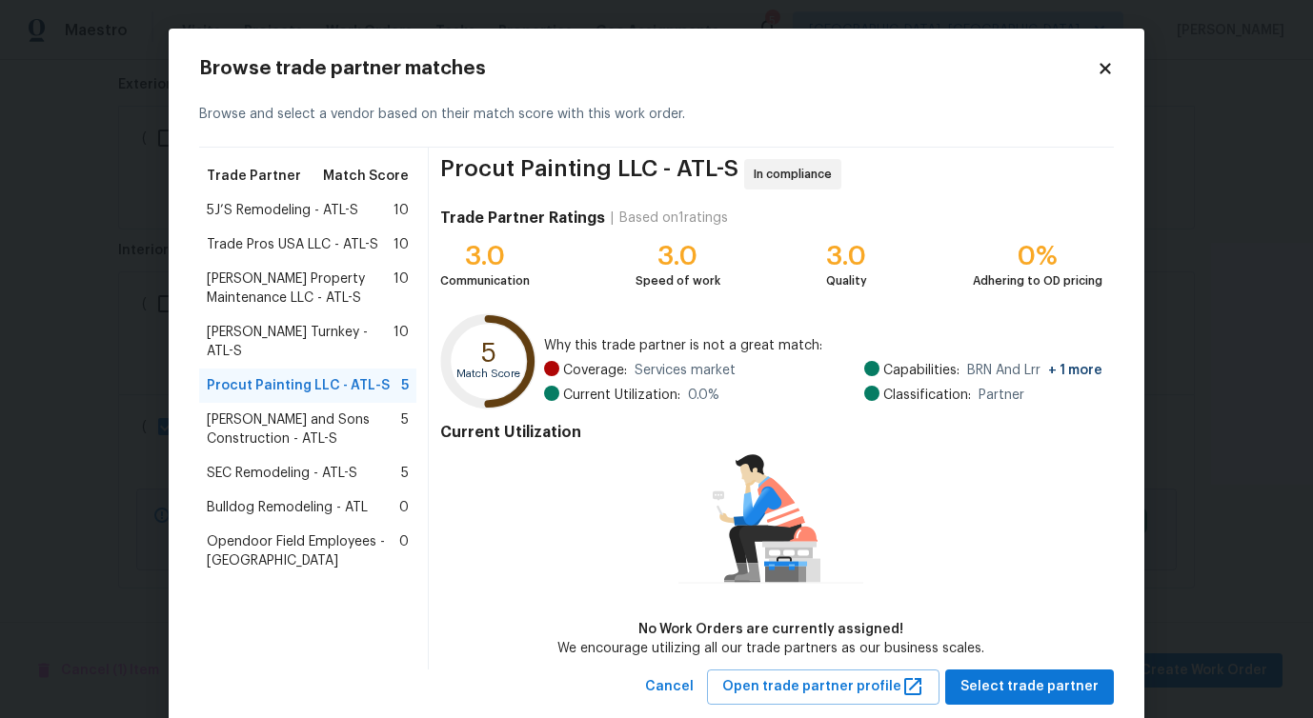
click at [277, 421] on span "[PERSON_NAME] and Sons Construction - ATL-S" at bounding box center [304, 430] width 194 height 38
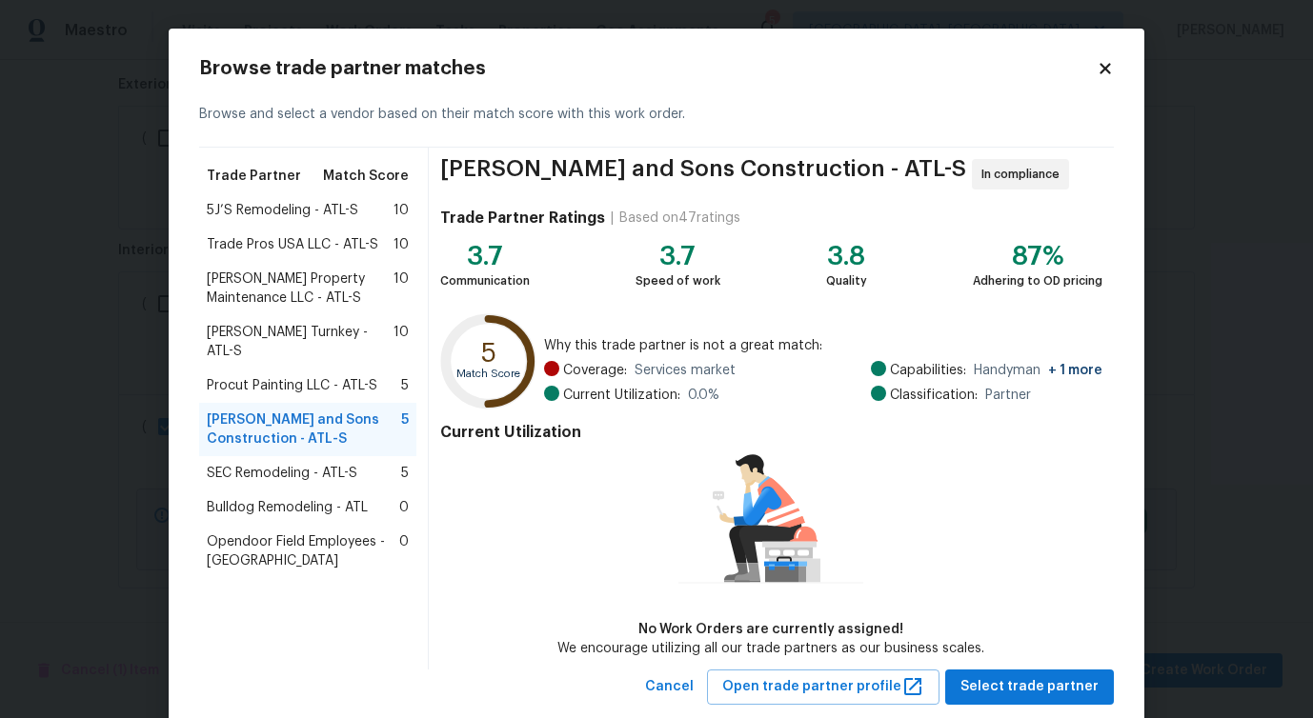
click at [286, 338] on span "[PERSON_NAME] Turnkey - ATL-S" at bounding box center [300, 342] width 187 height 38
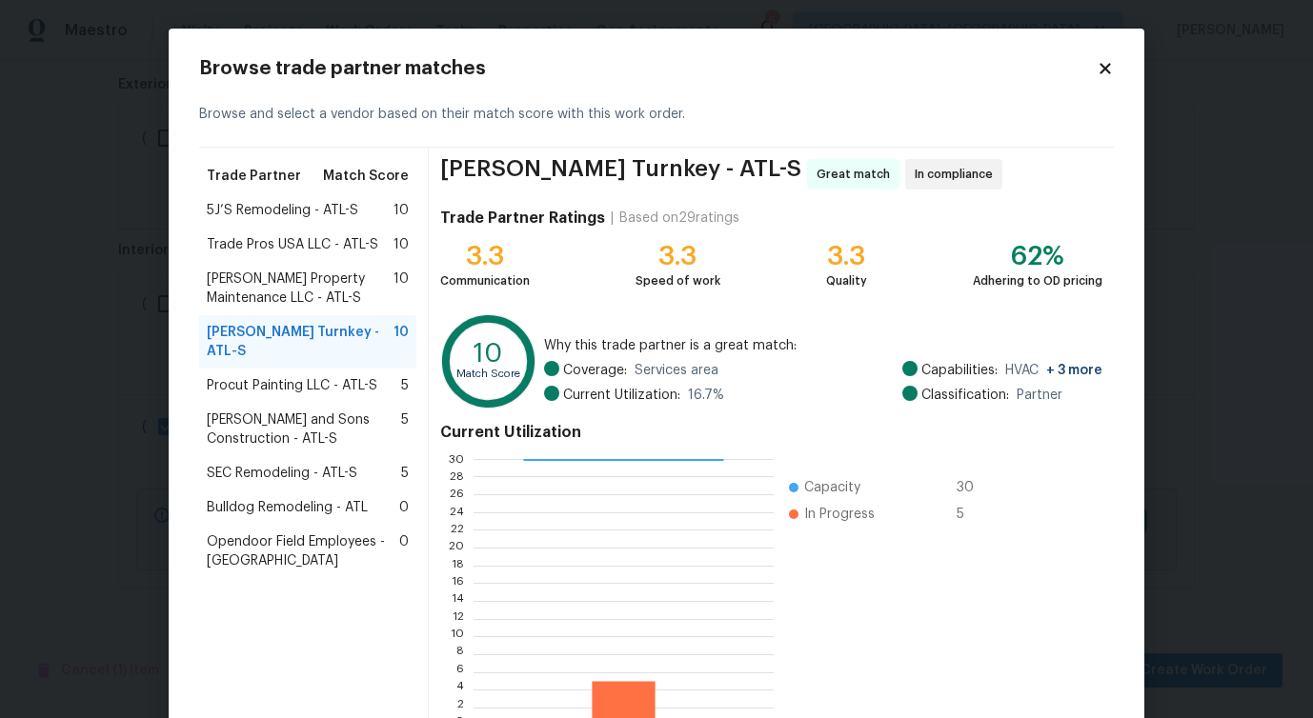
click at [298, 294] on span "[PERSON_NAME] Property Maintenance LLC - ATL-S" at bounding box center [300, 289] width 187 height 38
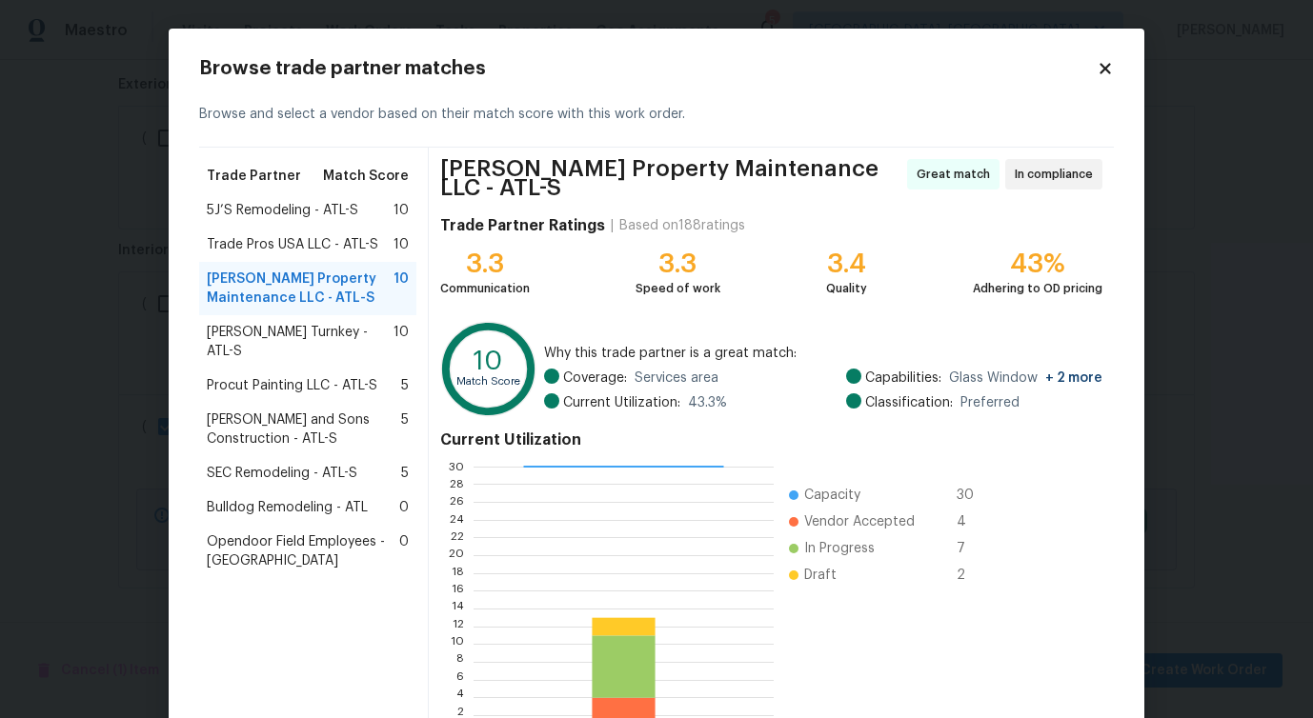
click at [306, 369] on div "Procut Painting LLC - ATL-S 5" at bounding box center [307, 386] width 217 height 34
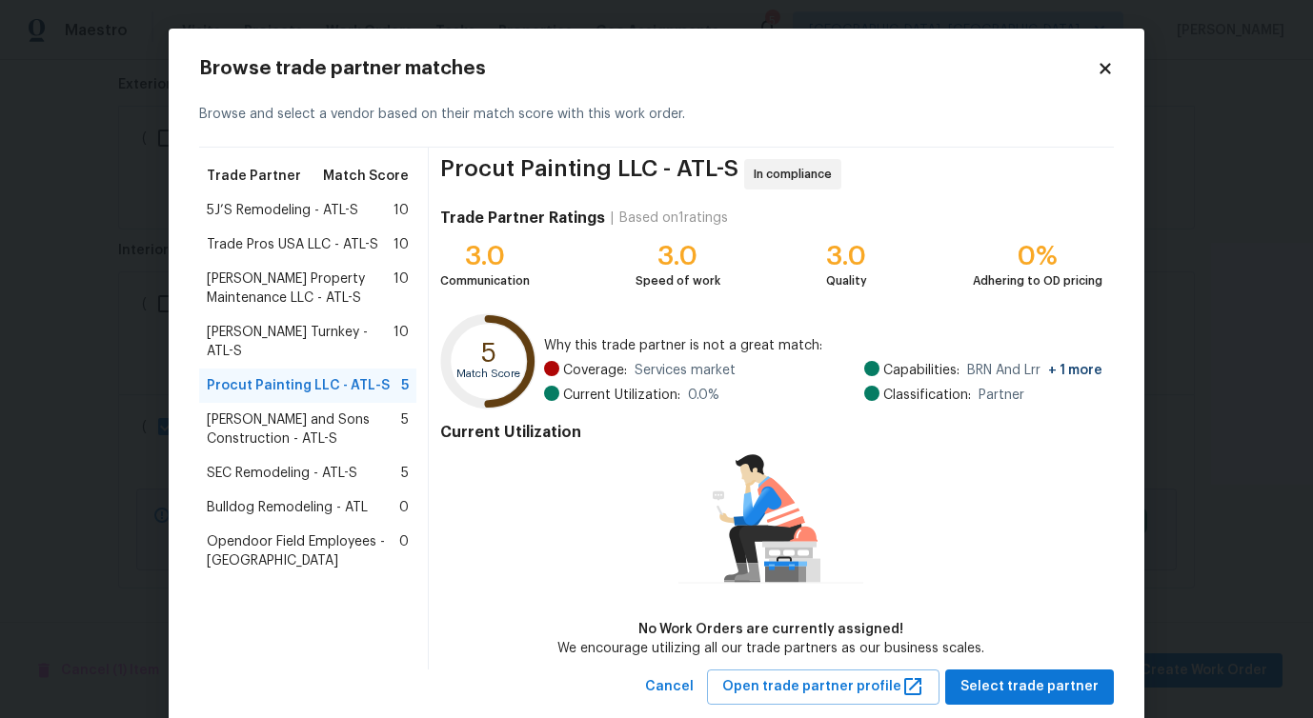
click at [315, 335] on span "[PERSON_NAME] Turnkey - ATL-S" at bounding box center [300, 342] width 187 height 38
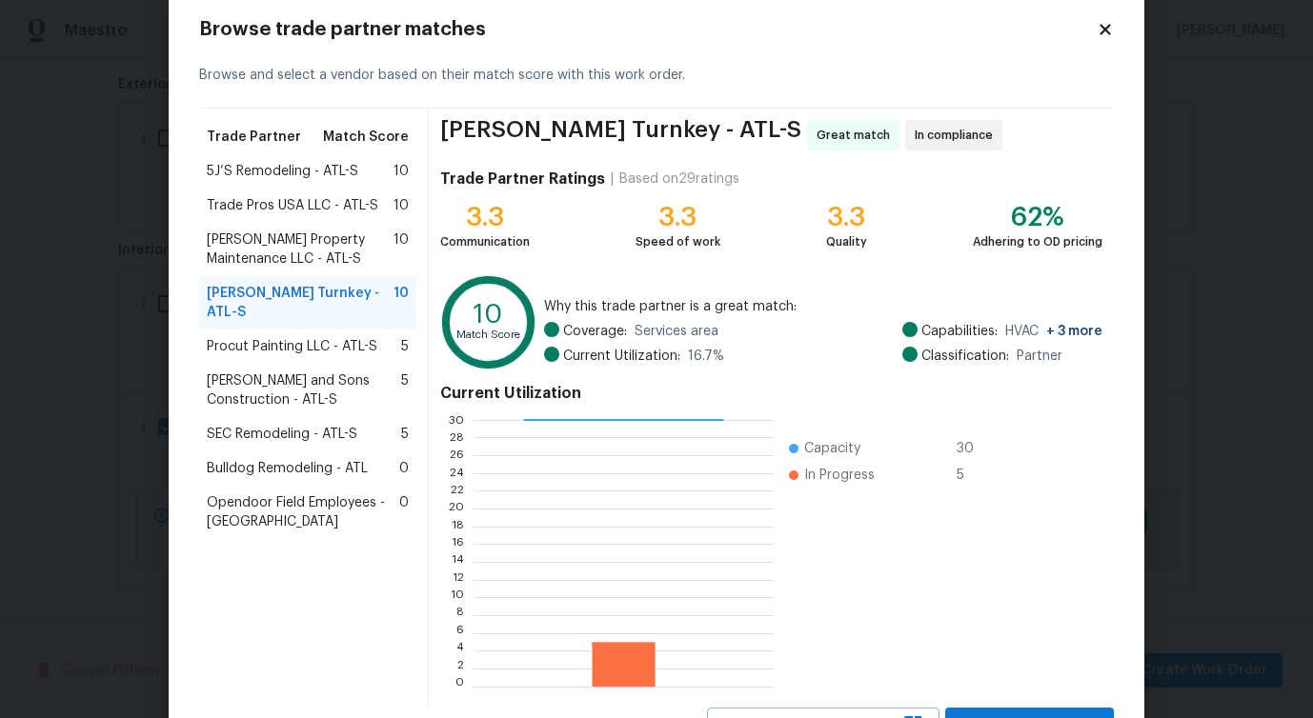
scroll to position [122, 0]
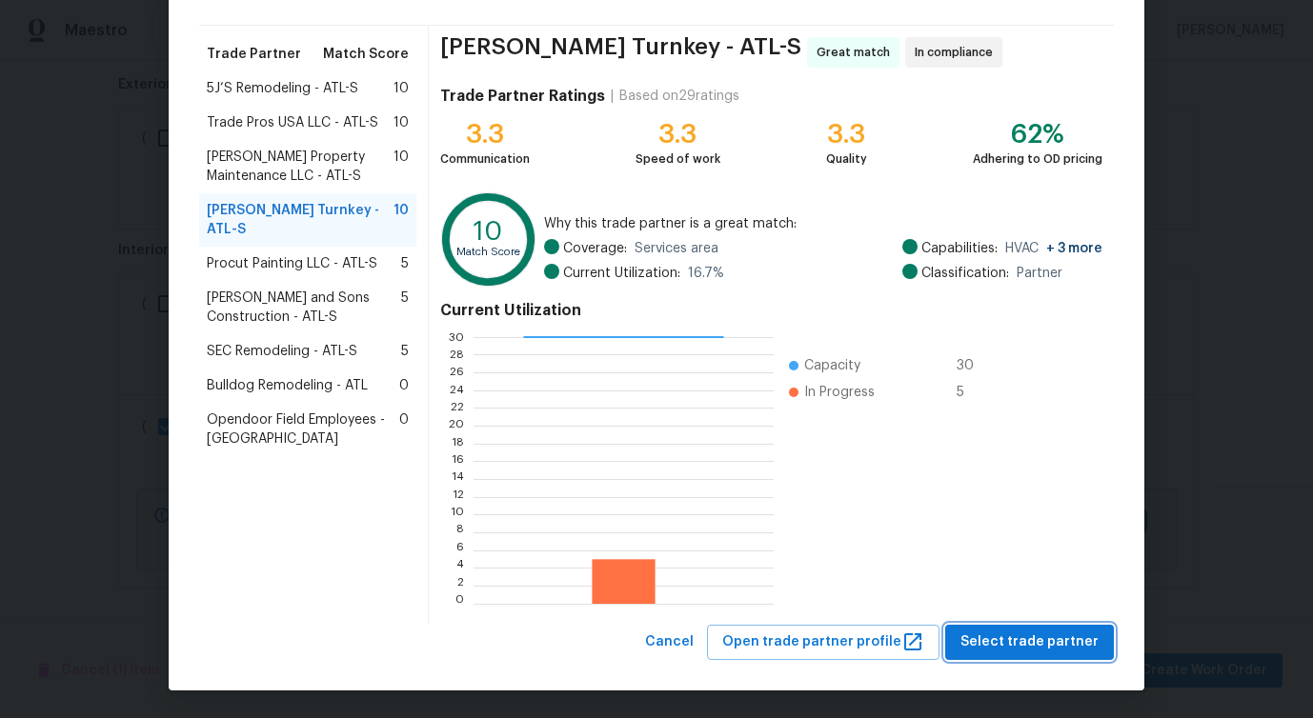
click at [1009, 646] on span "Select trade partner" at bounding box center [1029, 643] width 138 height 24
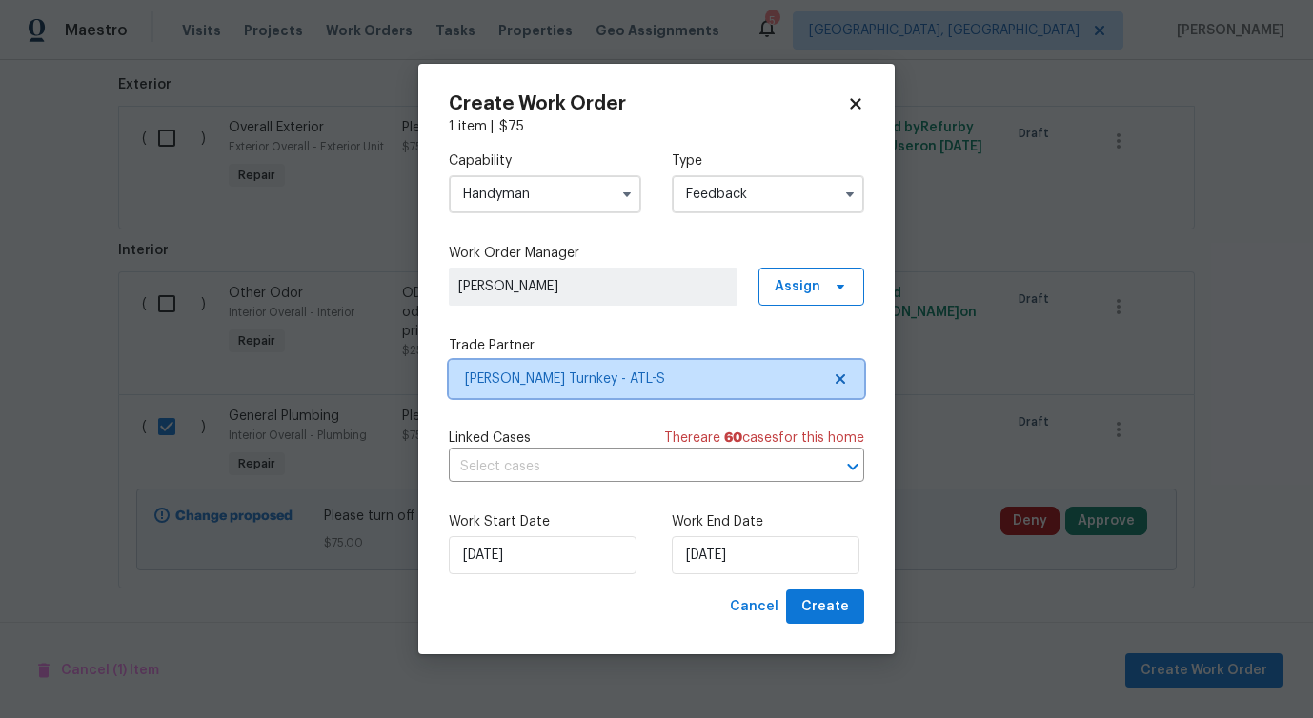
scroll to position [0, 0]
click at [565, 464] on input "text" at bounding box center [630, 468] width 362 height 30
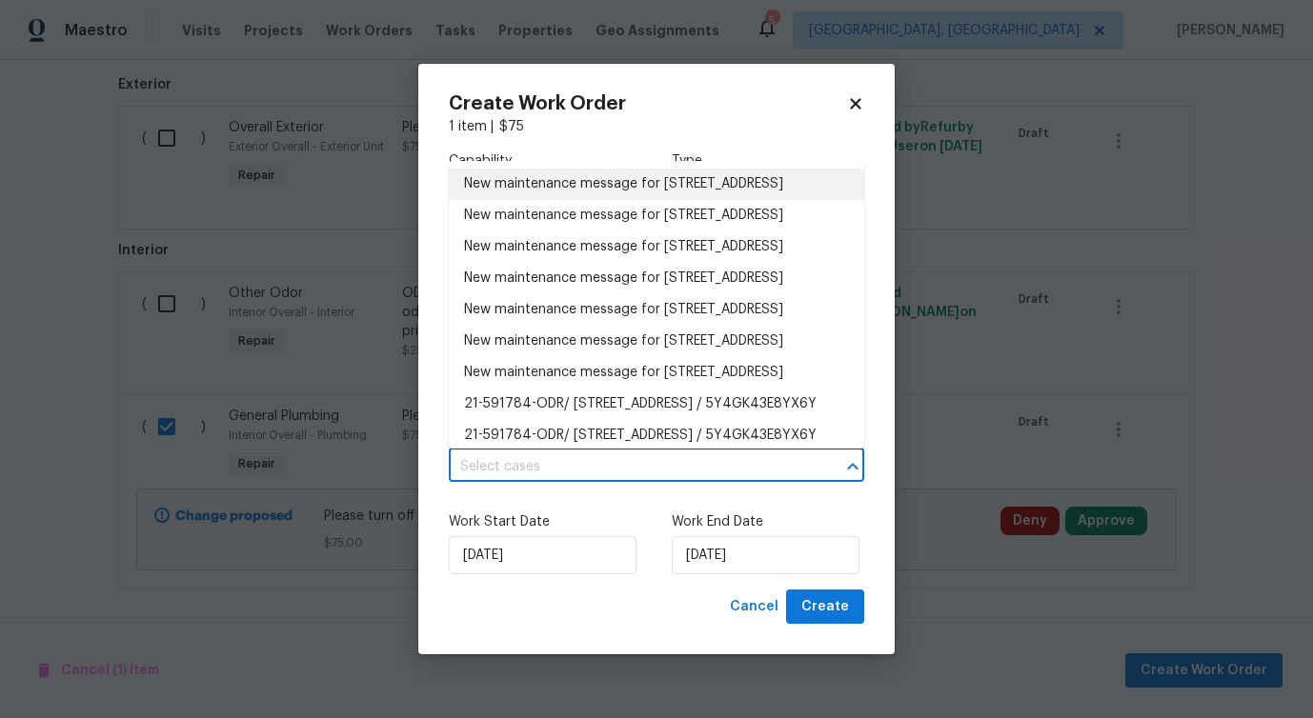
click at [536, 200] on li "New maintenance message for [STREET_ADDRESS]" at bounding box center [656, 184] width 415 height 31
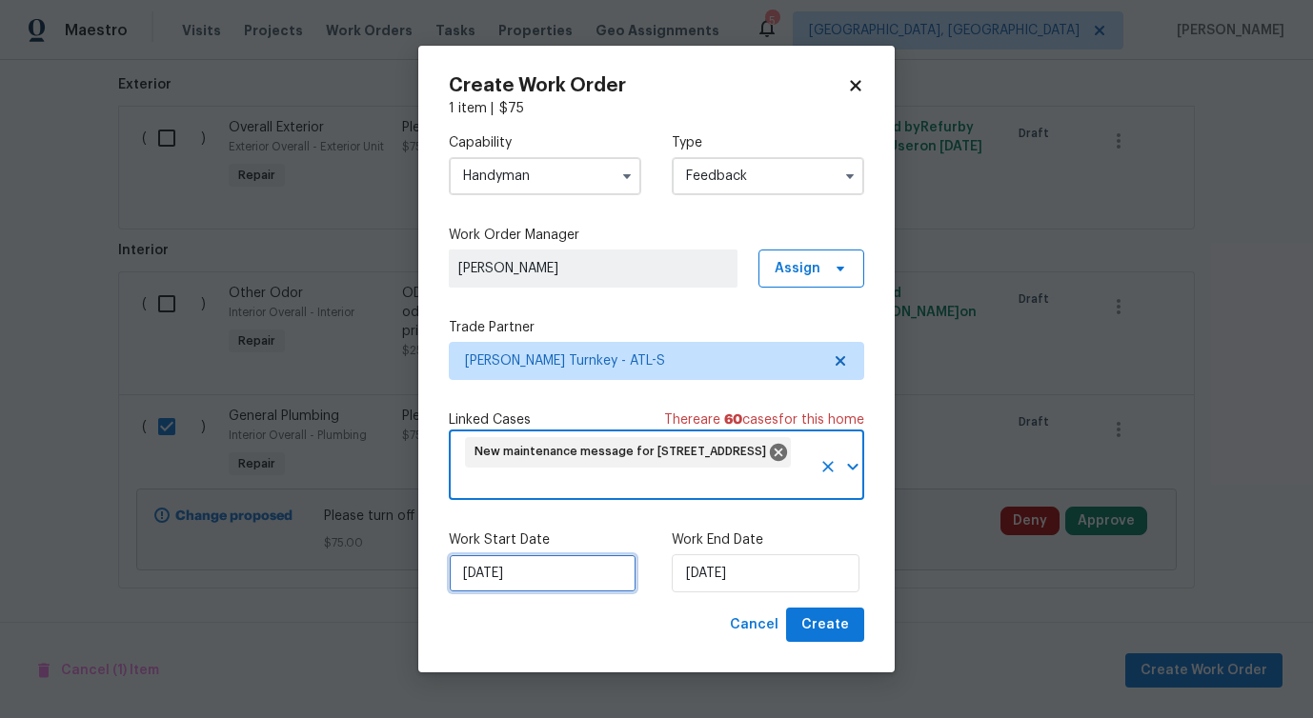
click at [522, 592] on input "[DATE]" at bounding box center [543, 573] width 188 height 38
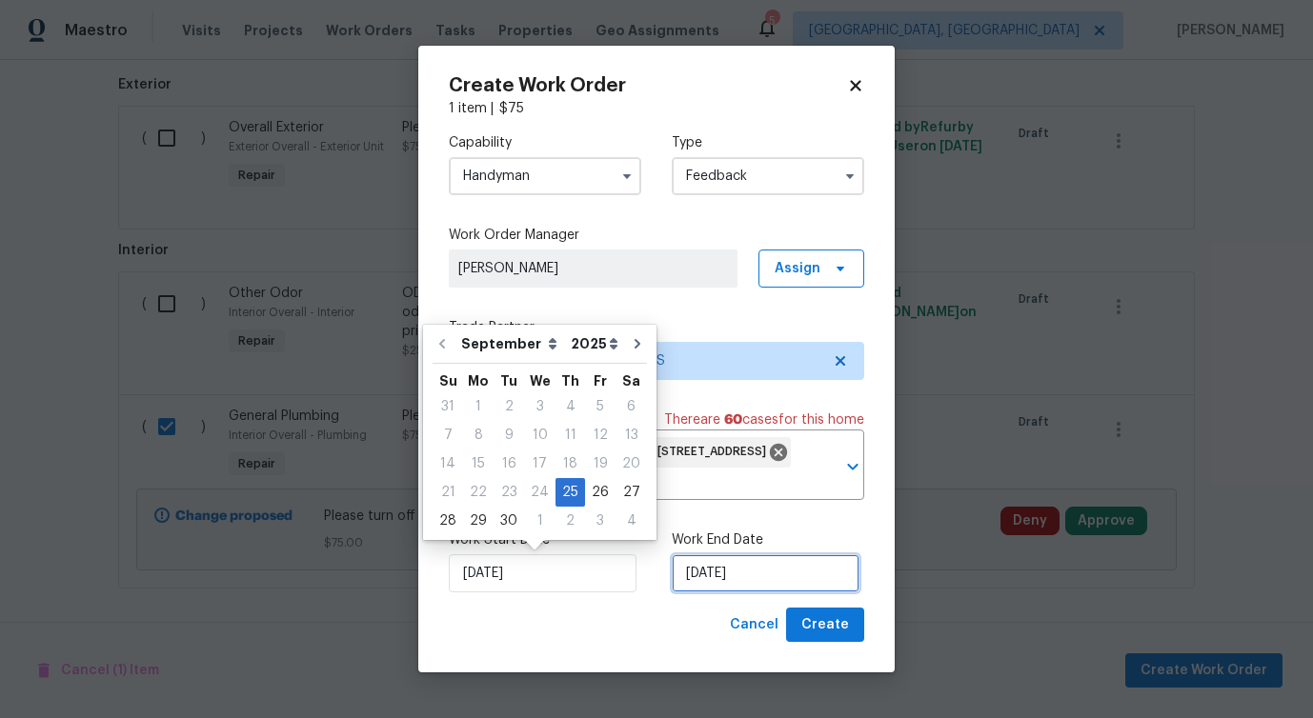
click at [717, 578] on input "[DATE]" at bounding box center [766, 573] width 188 height 38
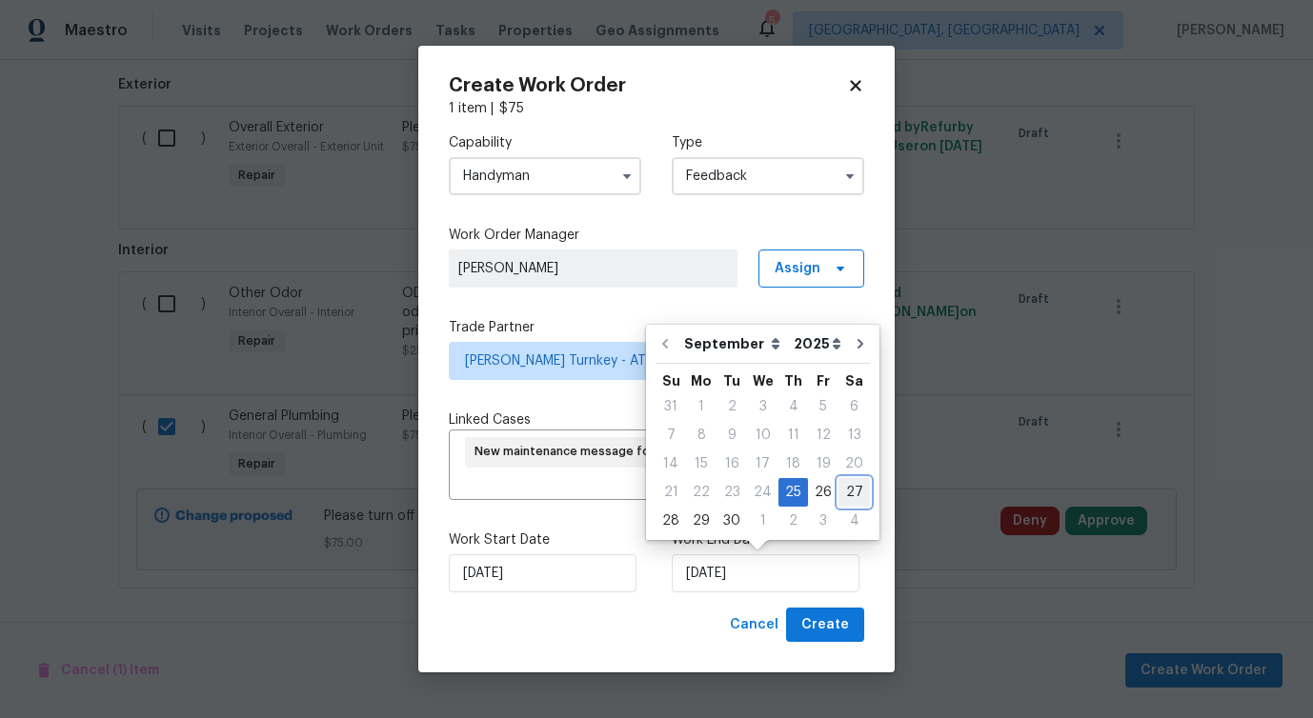
click at [843, 496] on div "27" at bounding box center [853, 492] width 31 height 27
type input "[DATE]"
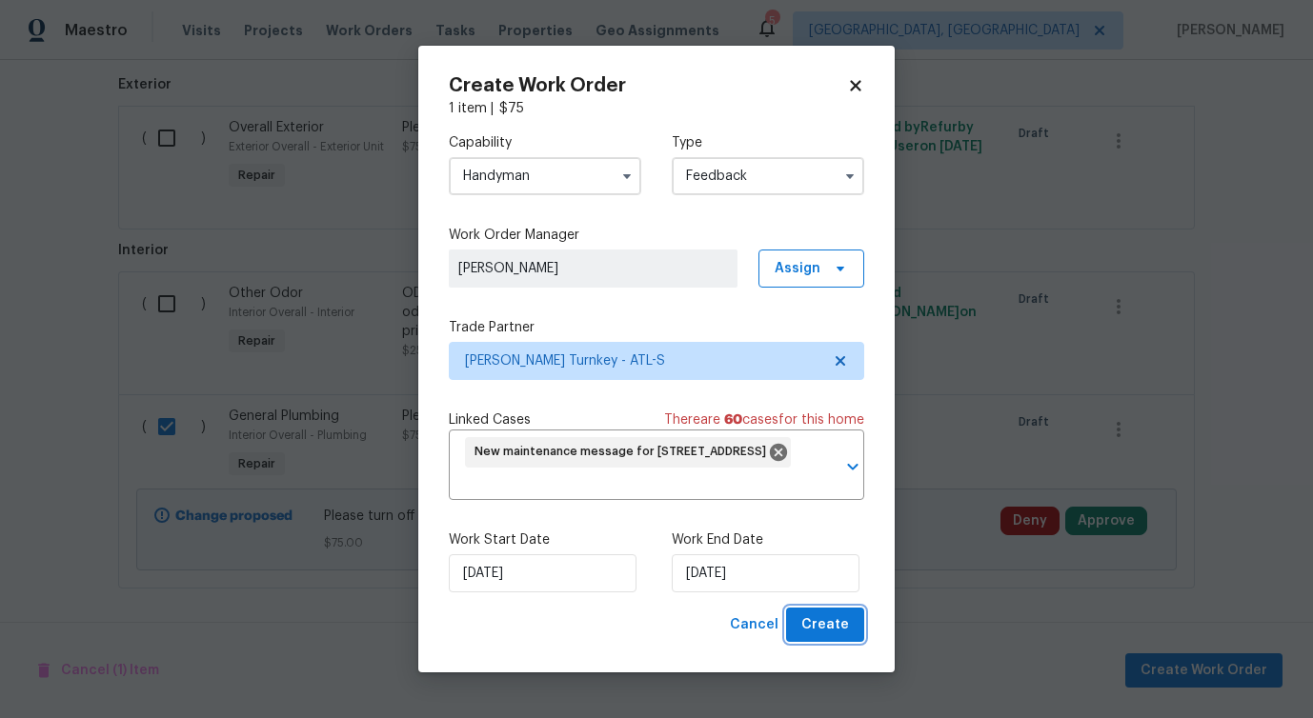
click at [824, 621] on span "Create" at bounding box center [825, 626] width 48 height 24
checkbox input "false"
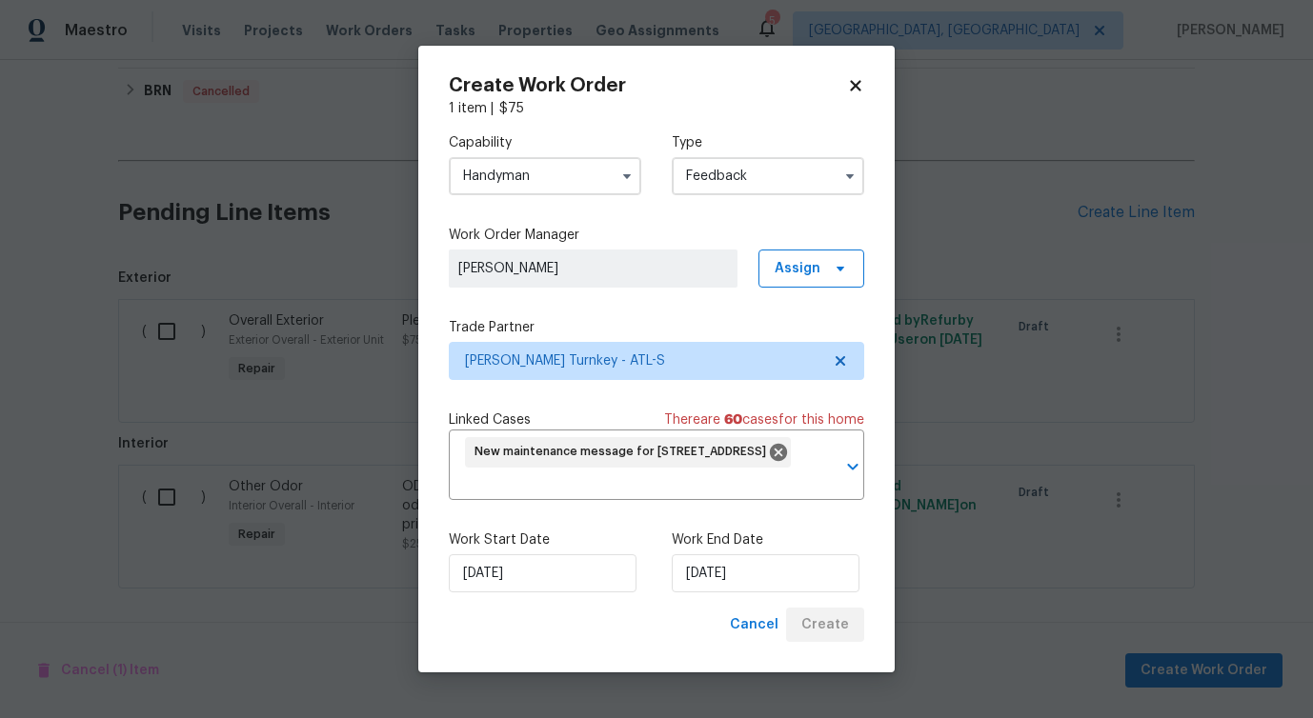
scroll to position [1247, 0]
click at [218, 651] on div "Back to all projects [STREET_ADDRESS] 2 Beds | 2 Baths | Total: 1202 ft² | Abov…" at bounding box center [656, 389] width 1313 height 658
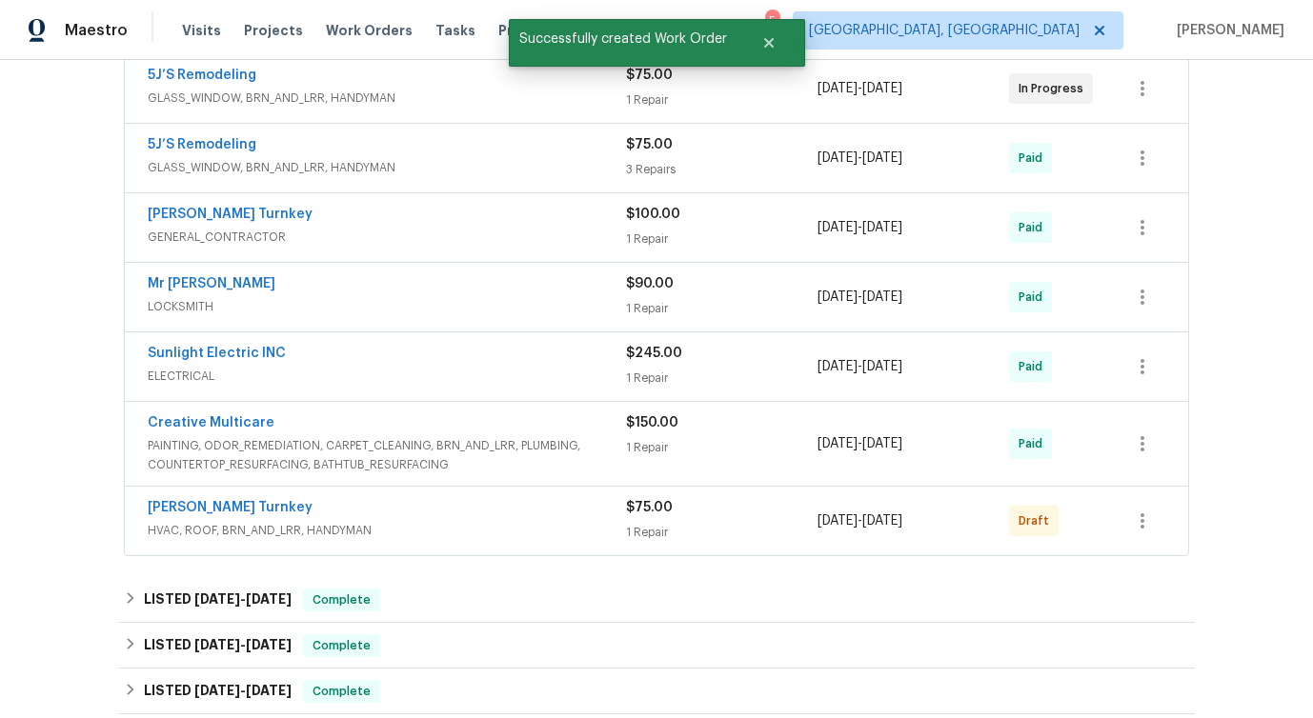
scroll to position [358, 0]
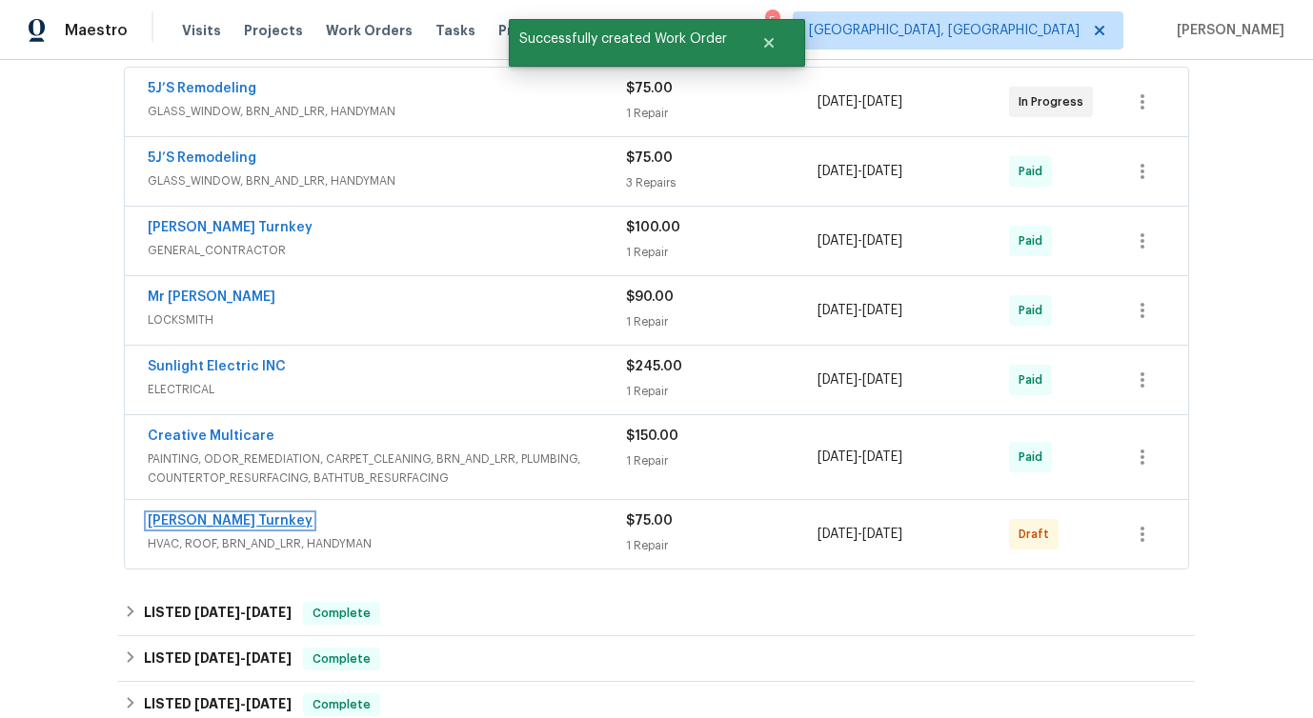
click at [191, 526] on link "[PERSON_NAME] Turnkey" at bounding box center [230, 520] width 165 height 13
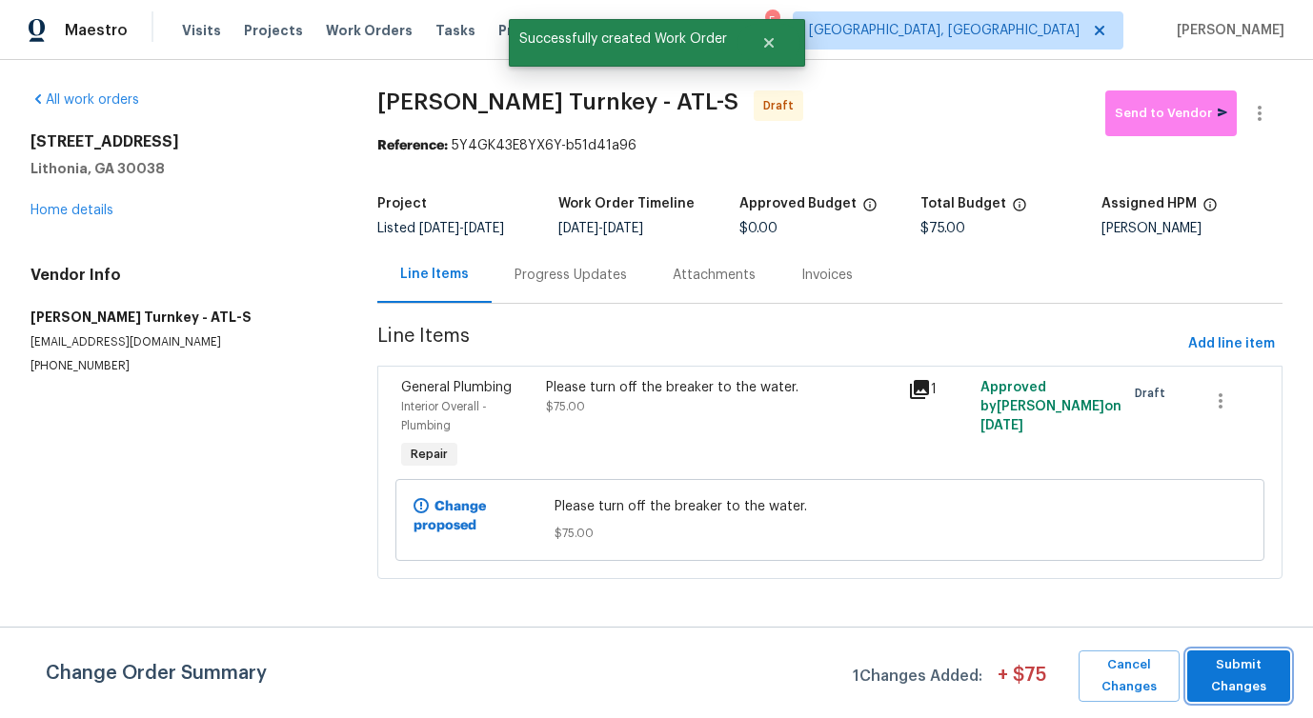
click at [1233, 673] on span "Submit Changes" at bounding box center [1239, 677] width 84 height 44
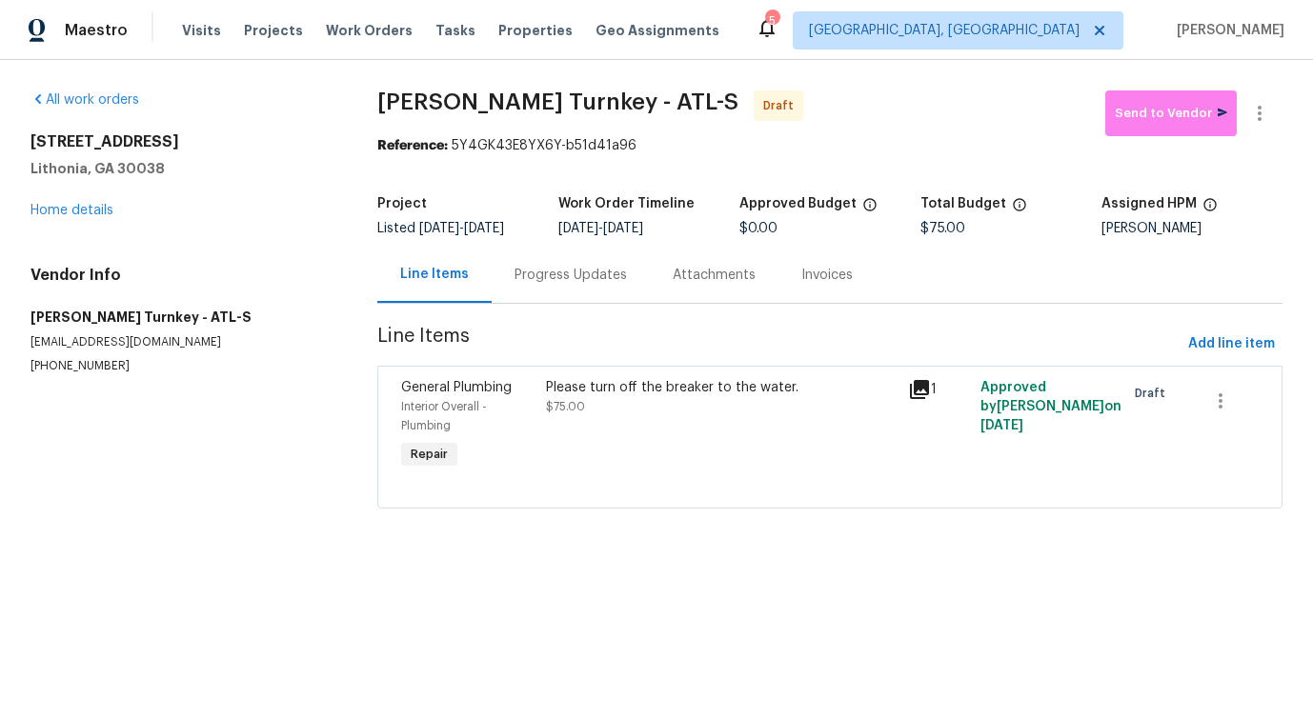
click at [605, 399] on div "Please turn off the breaker to the water. $75.00" at bounding box center [721, 397] width 351 height 38
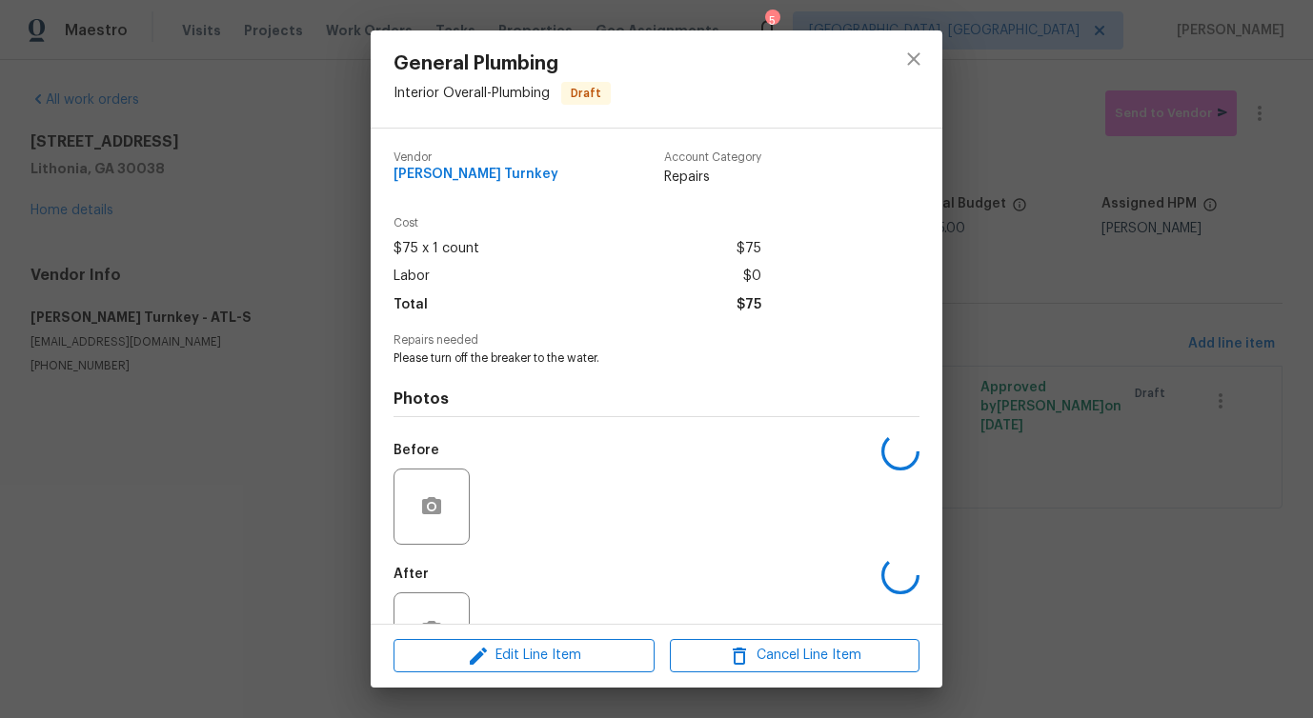
scroll to position [64, 0]
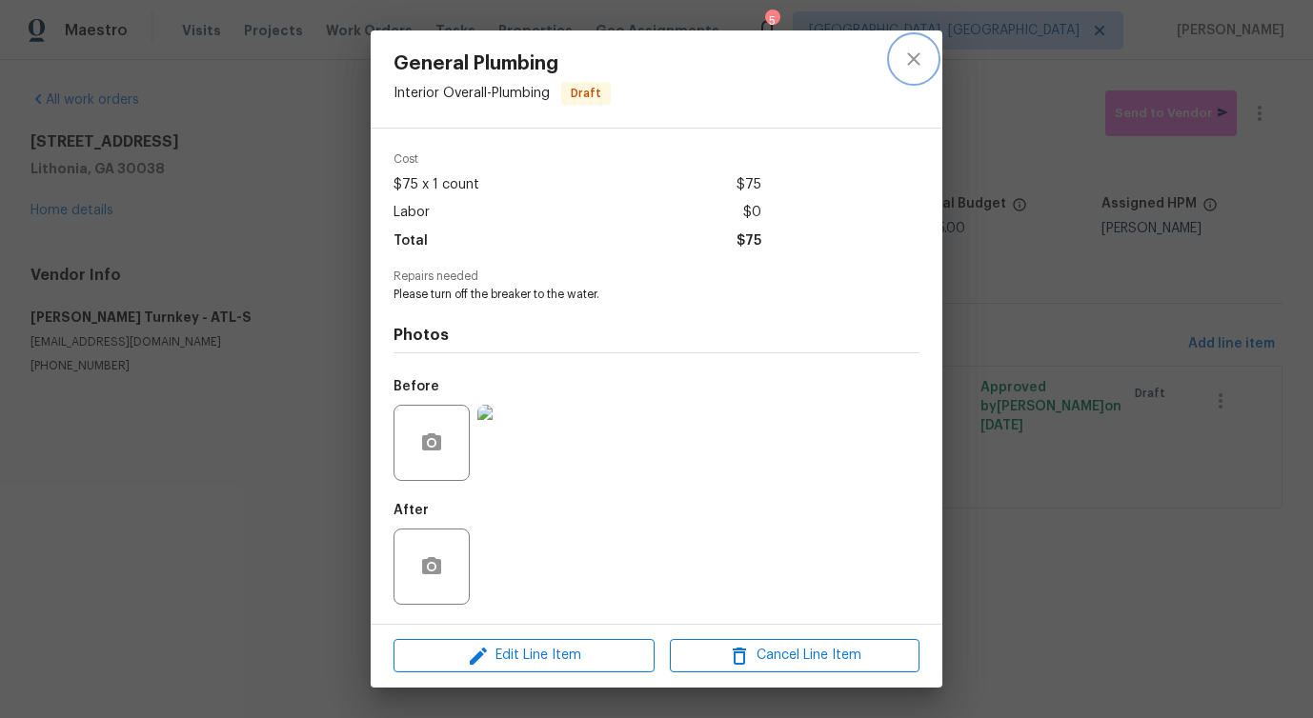
click at [912, 51] on icon "close" at bounding box center [913, 59] width 23 height 23
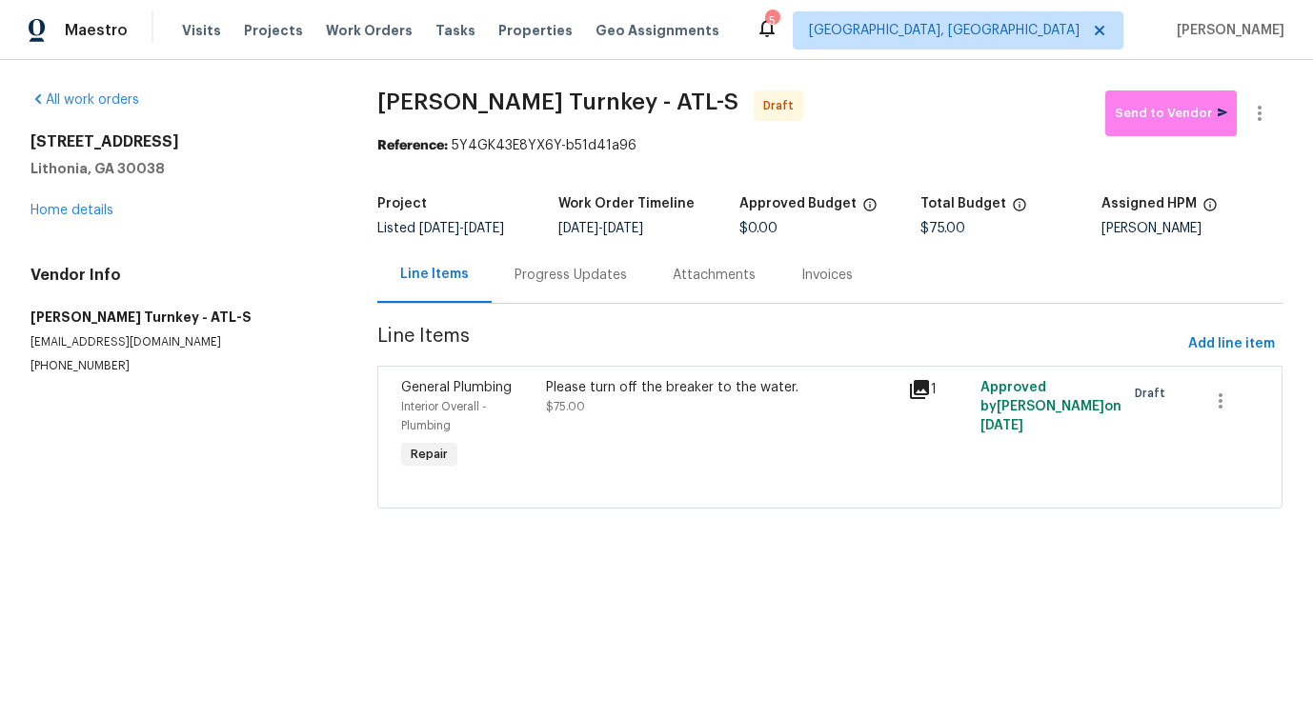
click at [558, 280] on div "Progress Updates" at bounding box center [570, 275] width 112 height 19
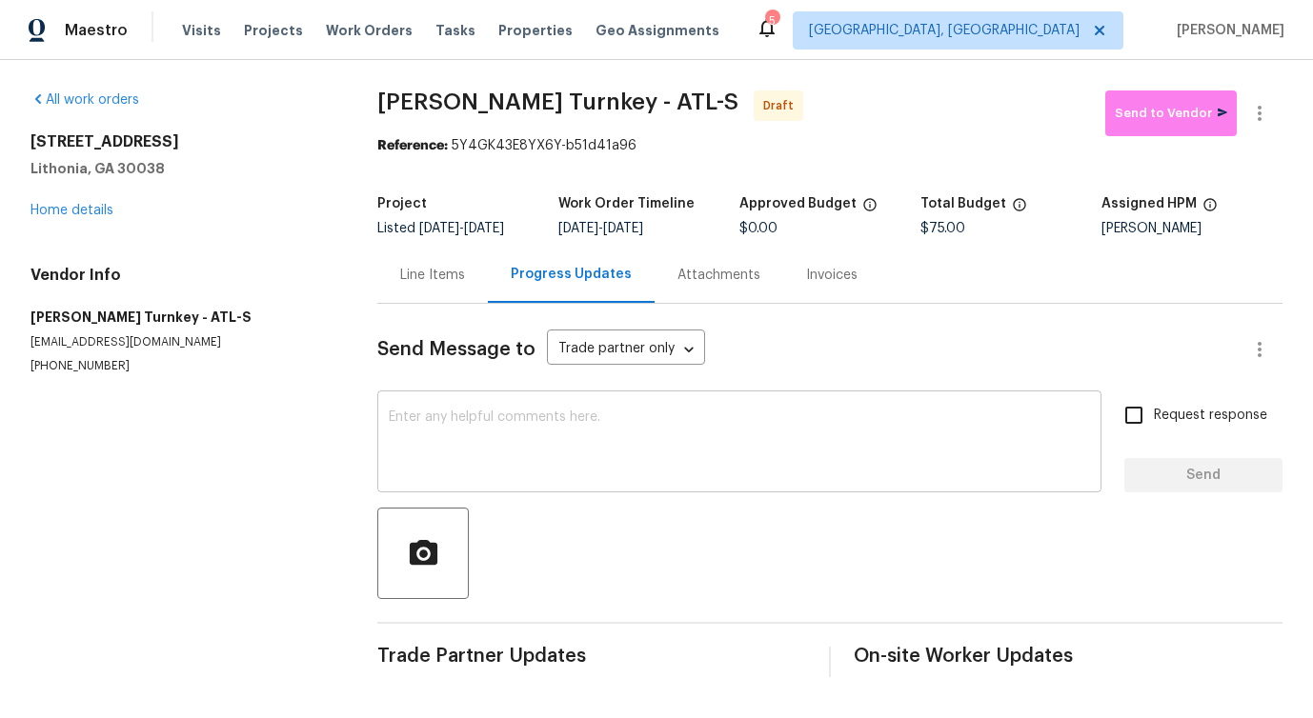
click at [582, 433] on textarea at bounding box center [739, 444] width 701 height 67
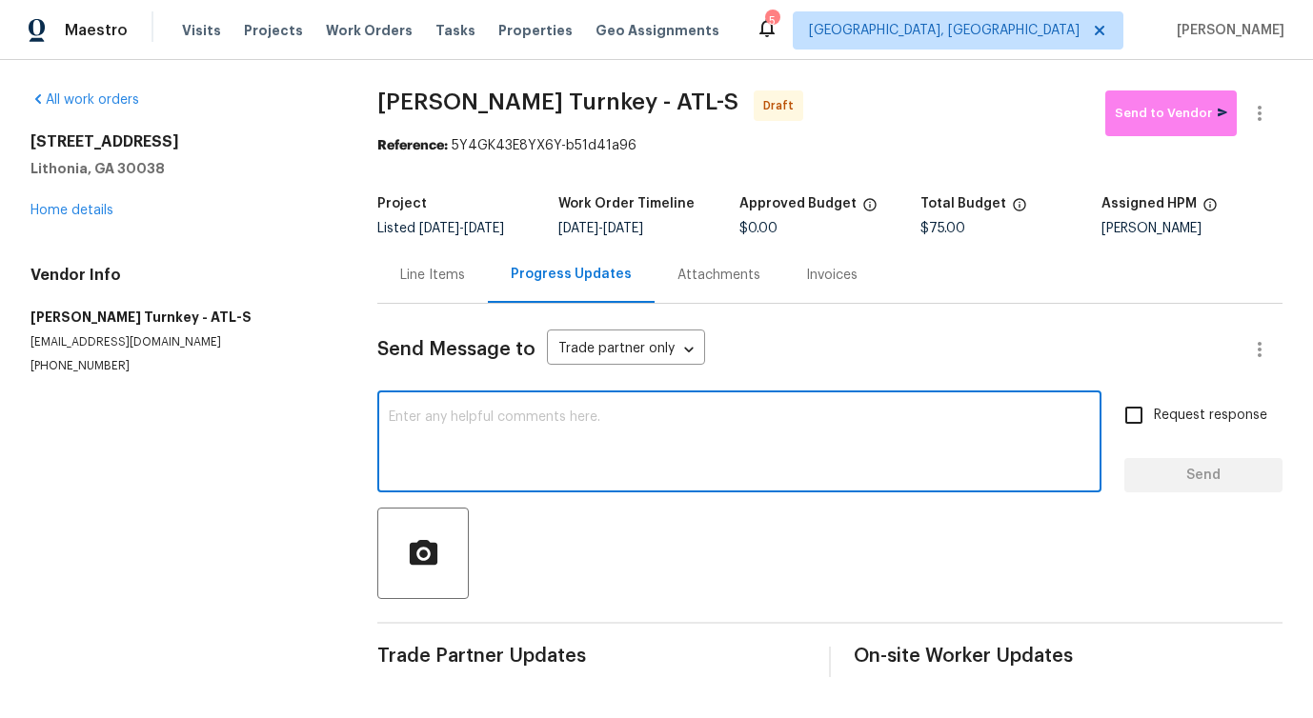
paste textarea "Hi this is [PERSON_NAME] with Opendoor. I’m confirming you received the WO for …"
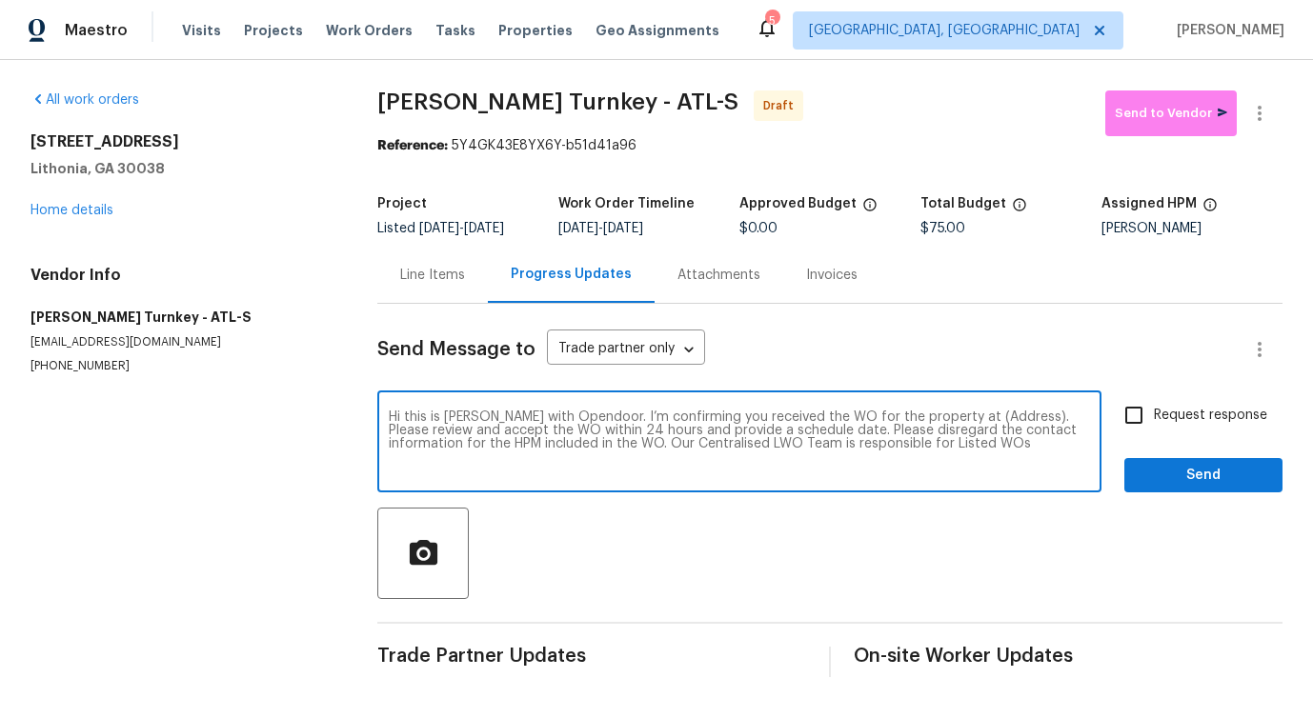
click at [957, 418] on textarea "Hi this is [PERSON_NAME] with Opendoor. I’m confirming you received the WO for …" at bounding box center [739, 444] width 701 height 67
paste textarea "[STREET_ADDRESS]"
type textarea "Hi this is [PERSON_NAME] with Opendoor. I’m confirming you received the WO for …"
click at [1124, 430] on input "Request response" at bounding box center [1134, 415] width 40 height 40
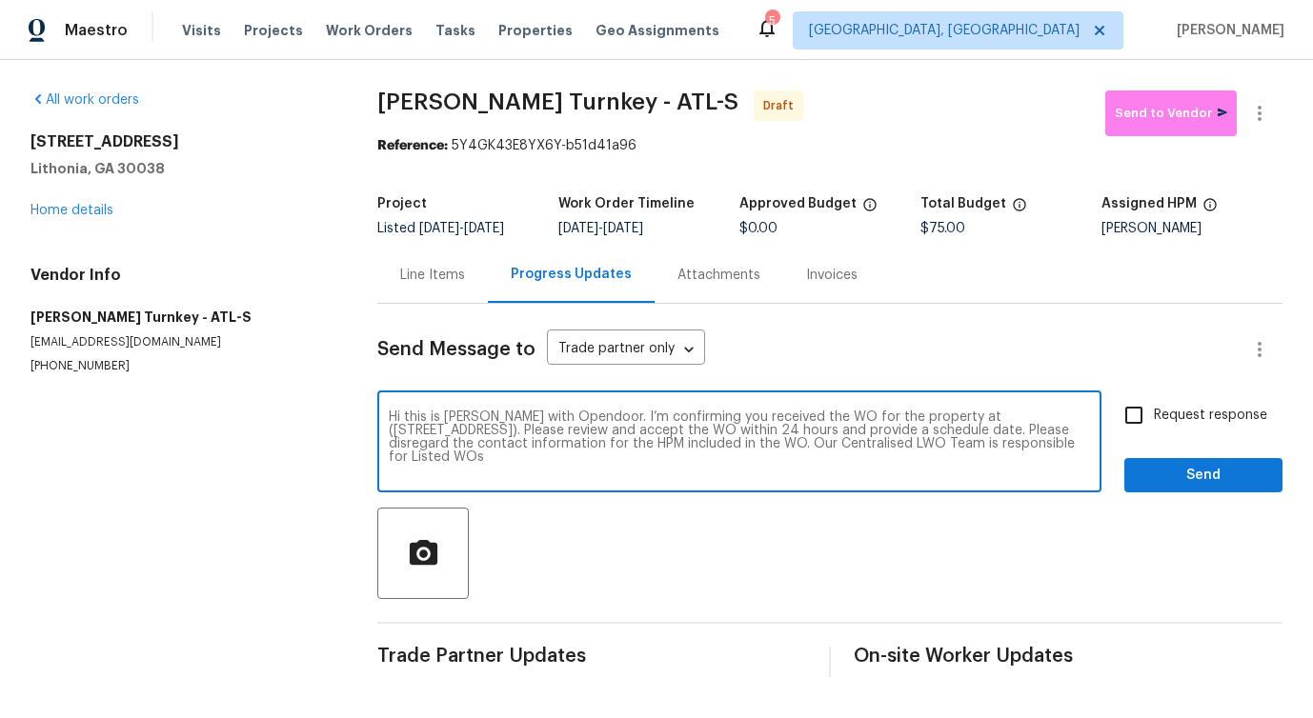
checkbox input "true"
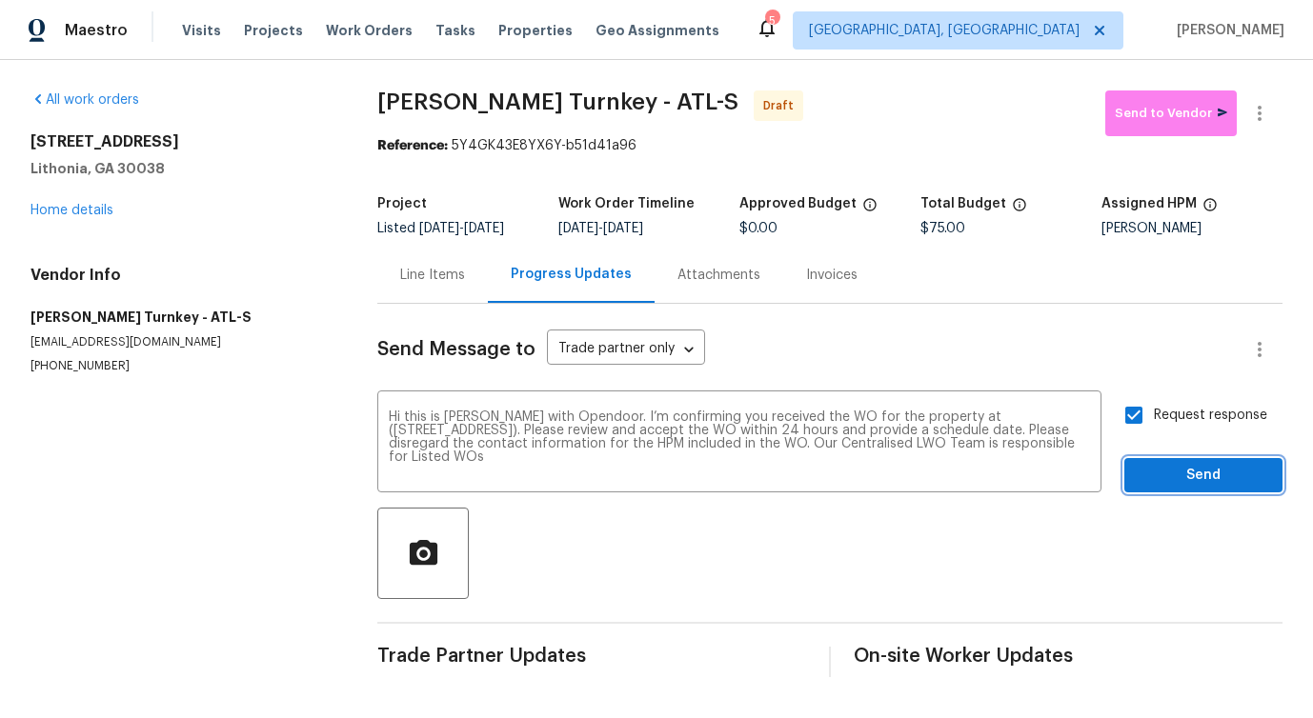
click at [1154, 476] on span "Send" at bounding box center [1203, 476] width 128 height 24
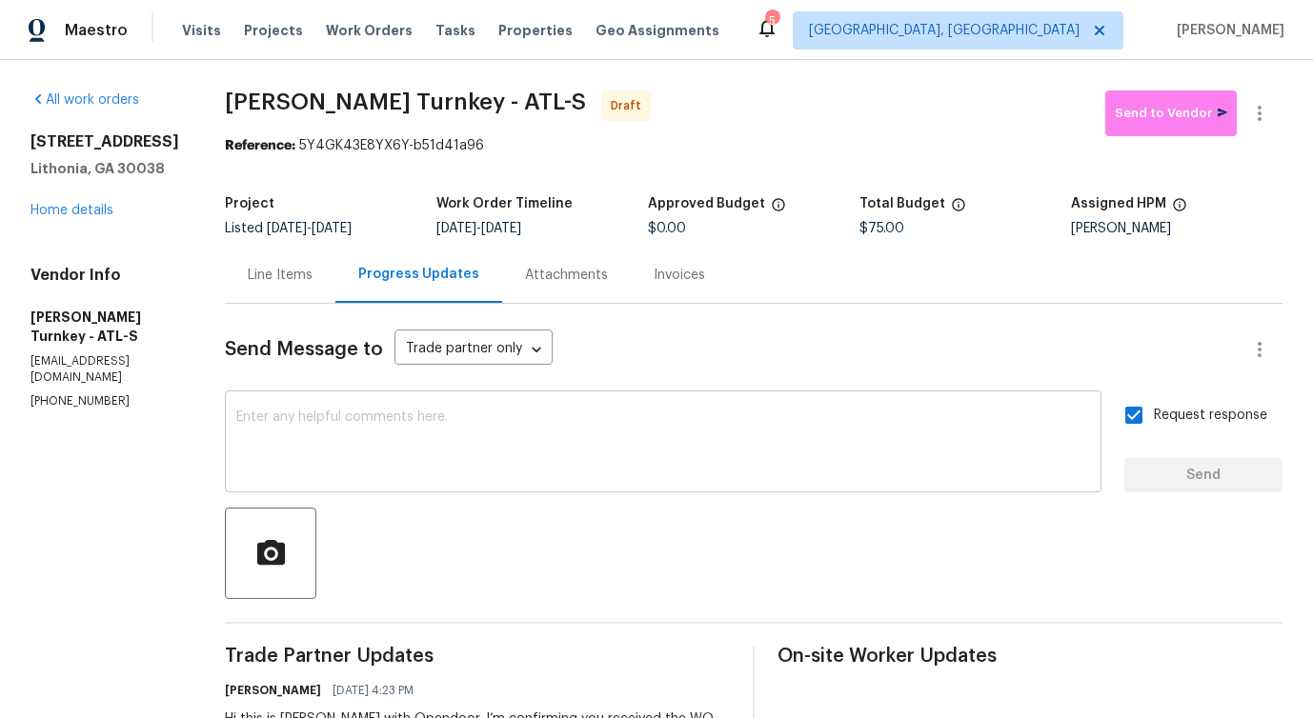
click at [539, 461] on textarea at bounding box center [663, 444] width 854 height 67
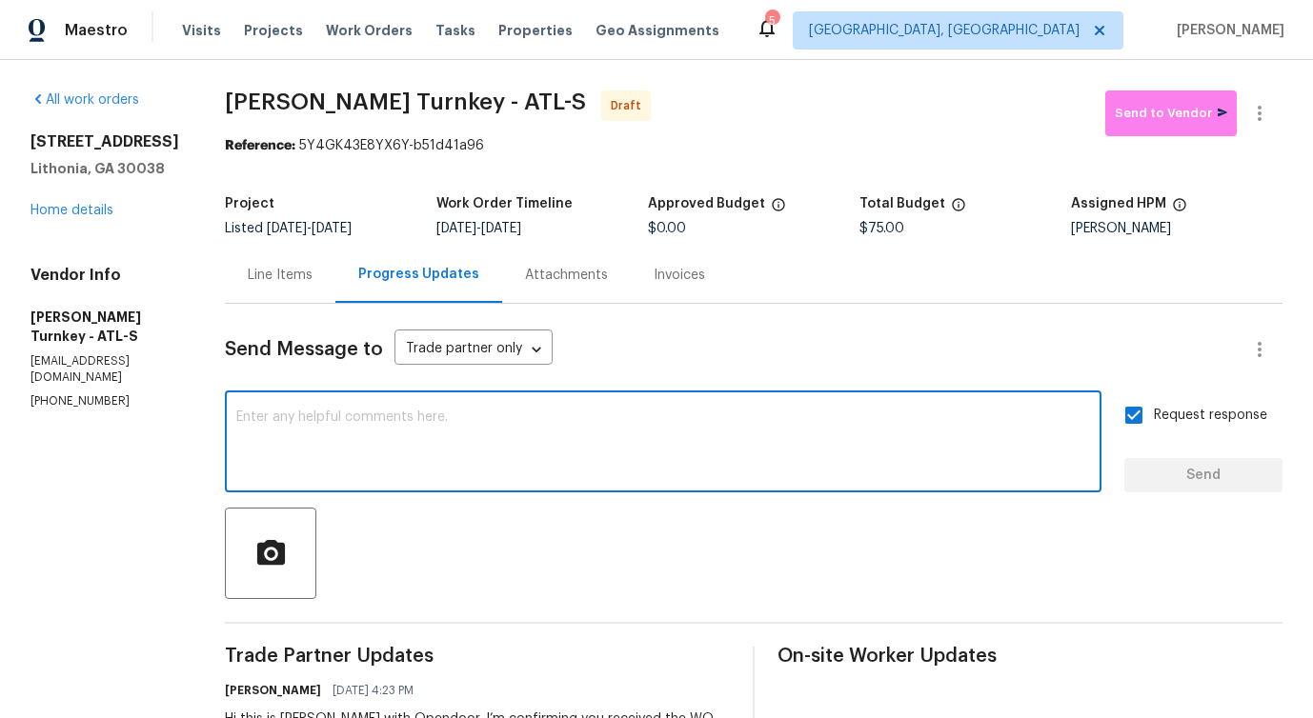
paste textarea "Attention All Work Orders must include before-photos (both close-up and wide-an…"
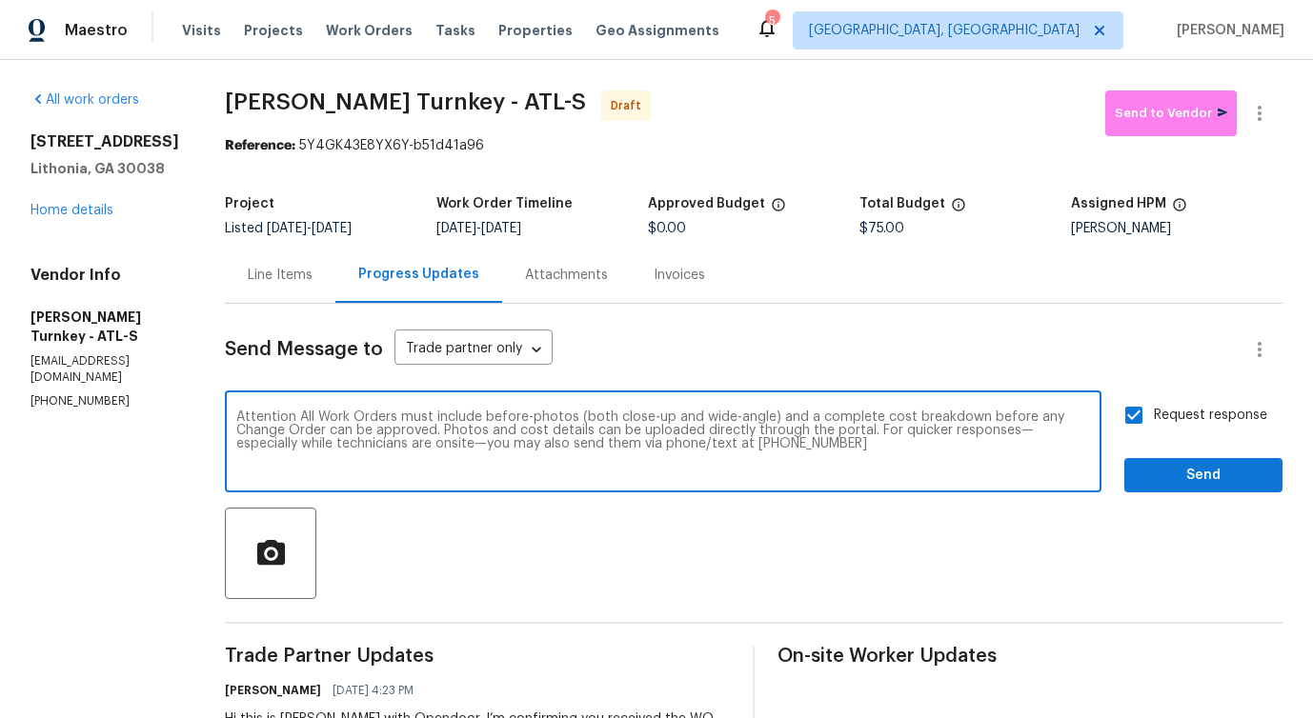
type textarea "Attention All Work Orders must include before-photos (both close-up and wide-an…"
click at [1169, 482] on span "Send" at bounding box center [1203, 476] width 128 height 24
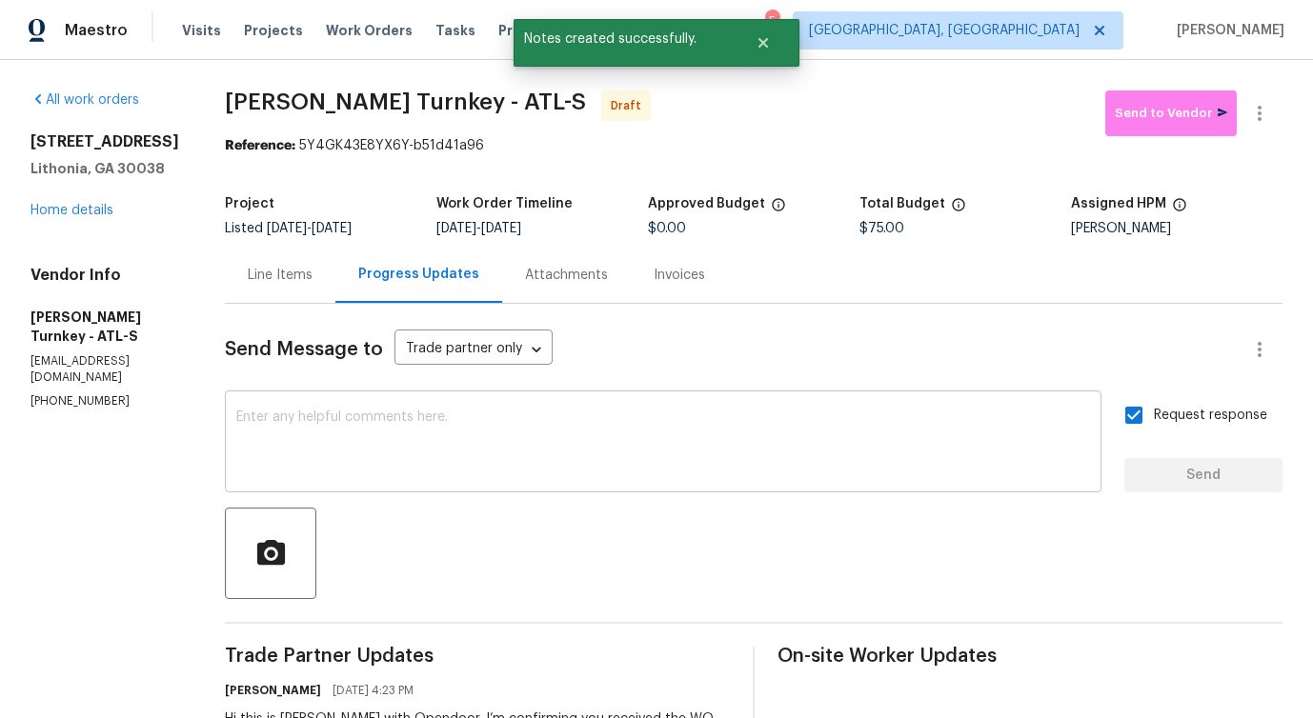
click at [564, 449] on textarea at bounding box center [663, 444] width 854 height 67
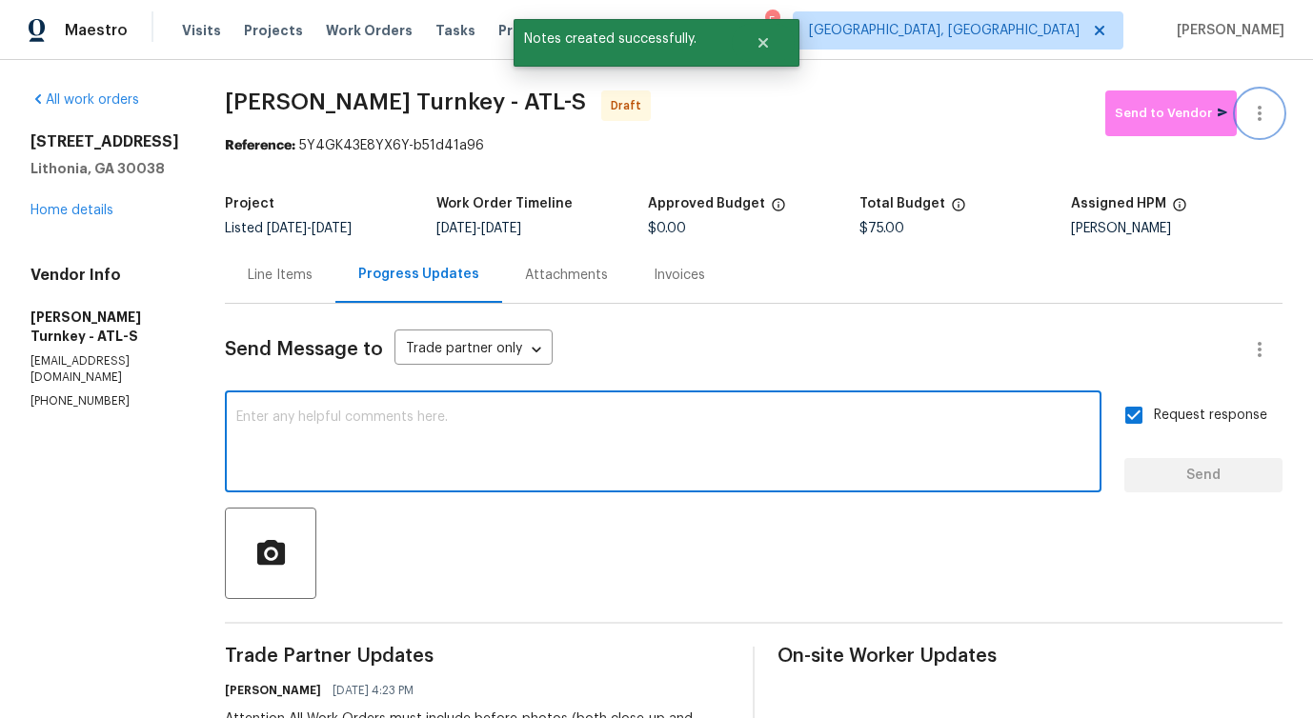
click at [1274, 109] on button "button" at bounding box center [1260, 114] width 46 height 46
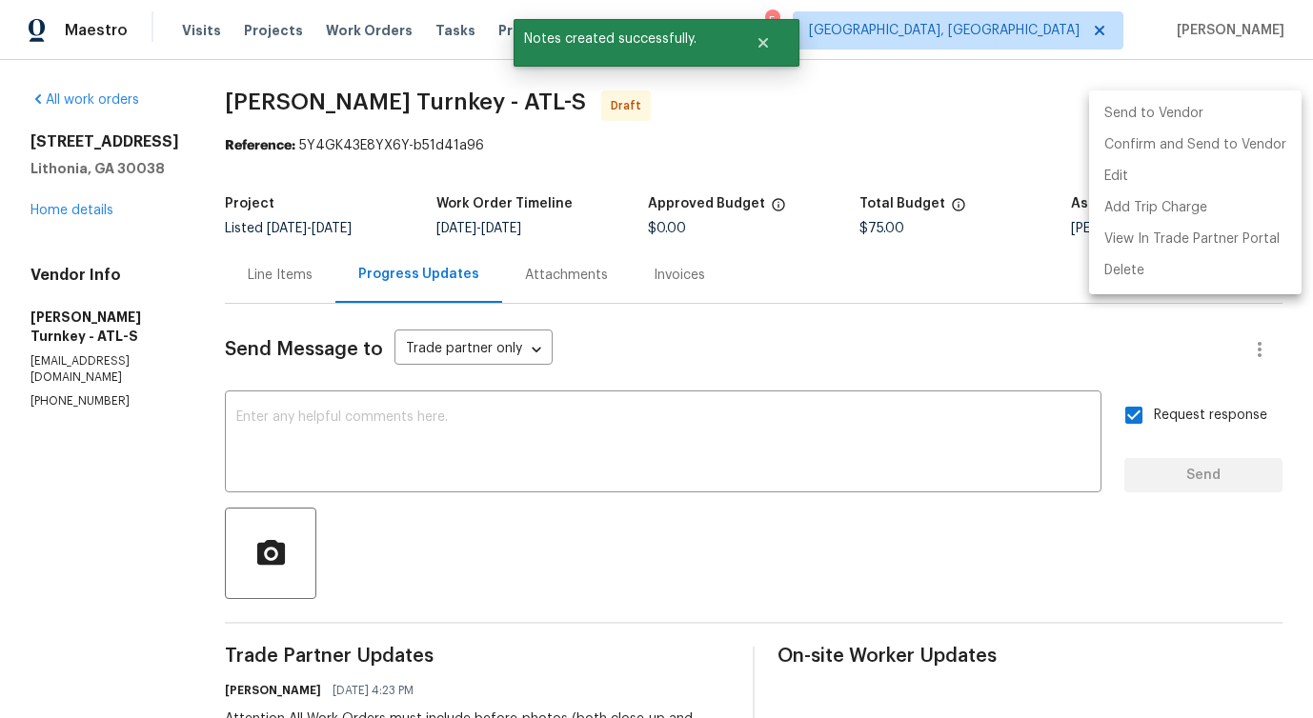
click at [1206, 120] on li "Send to Vendor" at bounding box center [1195, 113] width 212 height 31
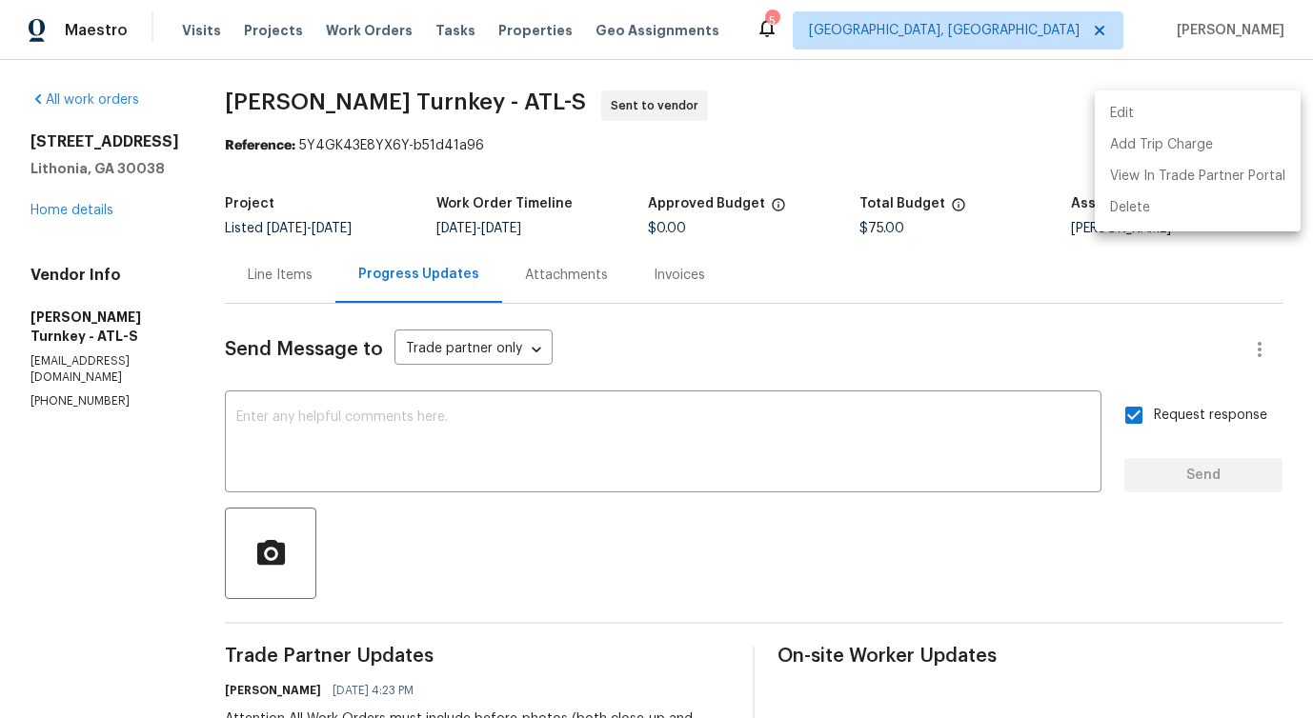
click at [251, 274] on div at bounding box center [656, 359] width 1313 height 718
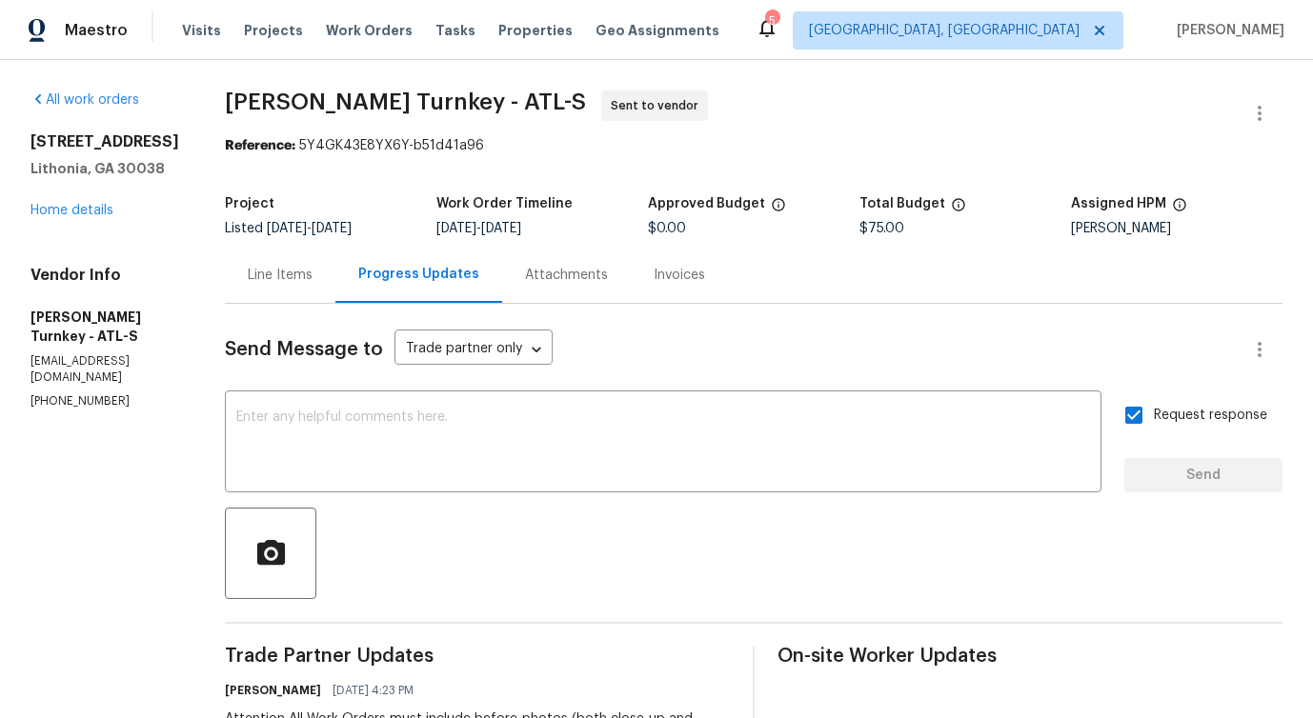
click at [251, 274] on div "Line Items" at bounding box center [280, 275] width 65 height 19
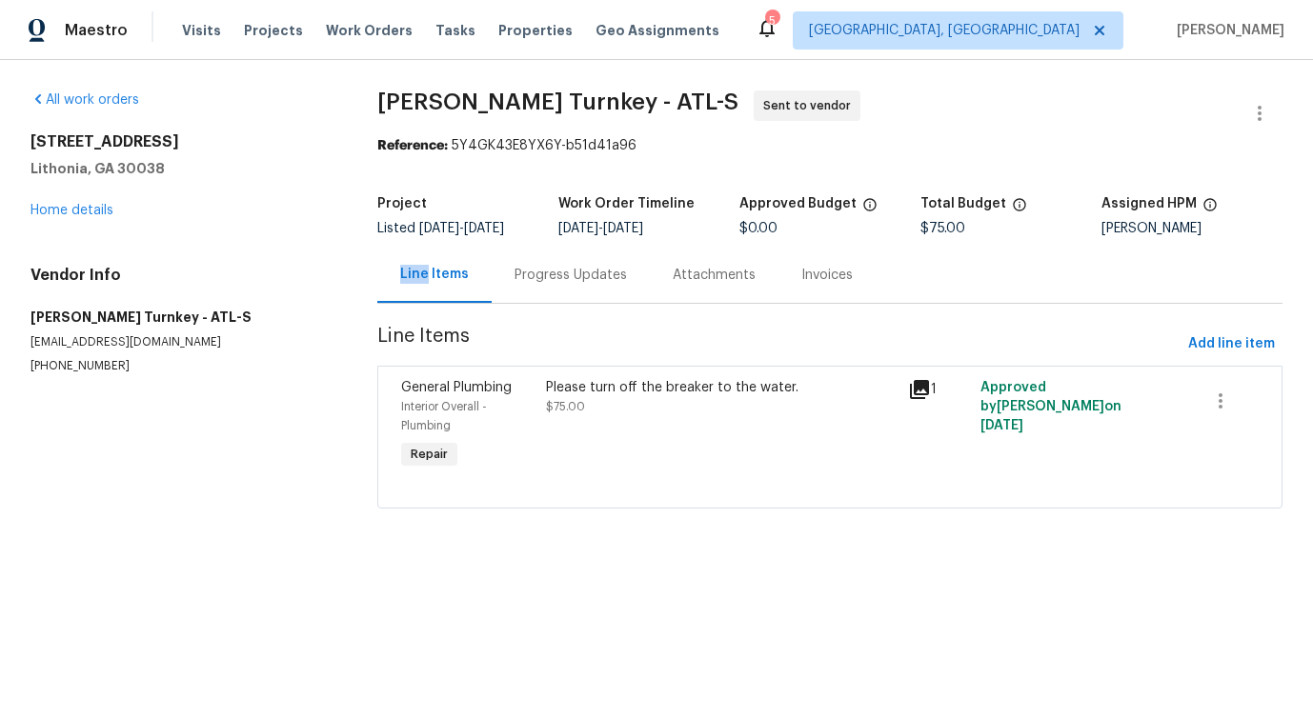
click at [622, 325] on section "[PERSON_NAME] Turnkey - ATL-S Sent to vendor Reference: 5Y4GK43E8YX6Y-b51d41a96…" at bounding box center [829, 311] width 905 height 441
drag, startPoint x: 366, startPoint y: 95, endPoint x: 523, endPoint y: 99, distance: 157.2
click at [523, 99] on div "All work orders [STREET_ADDRESS][PERSON_NAME] Home details Vendor Info [PERSON_…" at bounding box center [656, 311] width 1313 height 502
copy span "[PERSON_NAME] Turnkey"
